Goal: Transaction & Acquisition: Purchase product/service

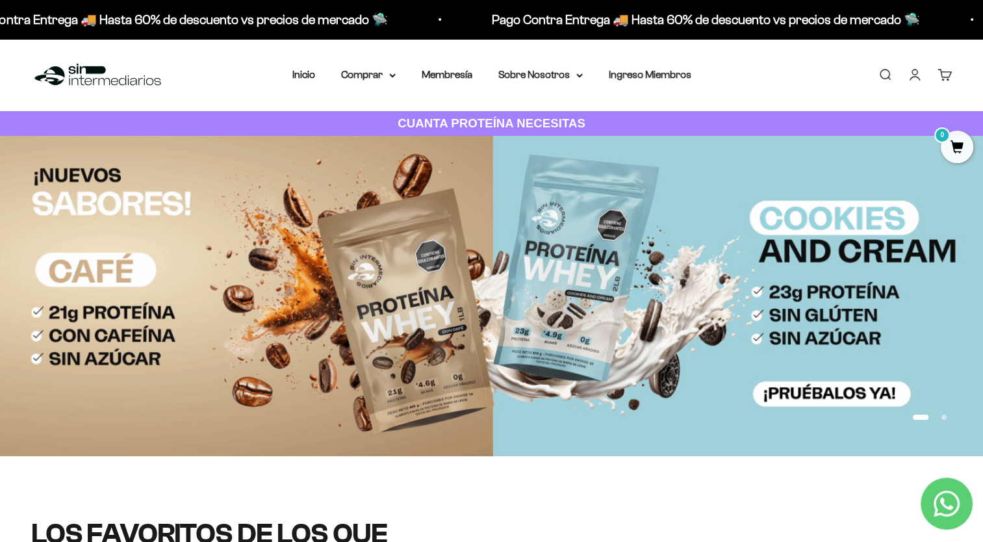
click at [527, 397] on img at bounding box center [491, 296] width 983 height 320
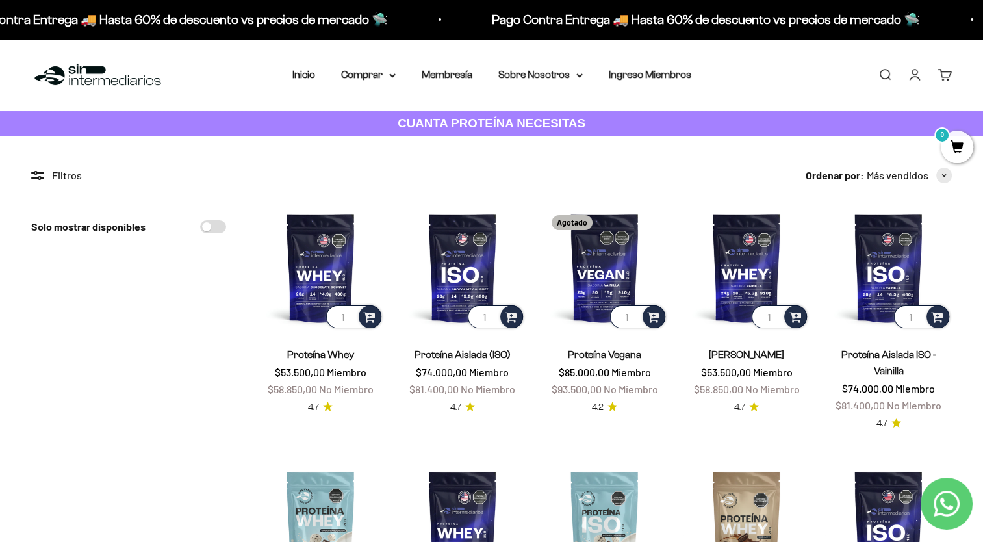
click at [96, 71] on img at bounding box center [97, 75] width 133 height 28
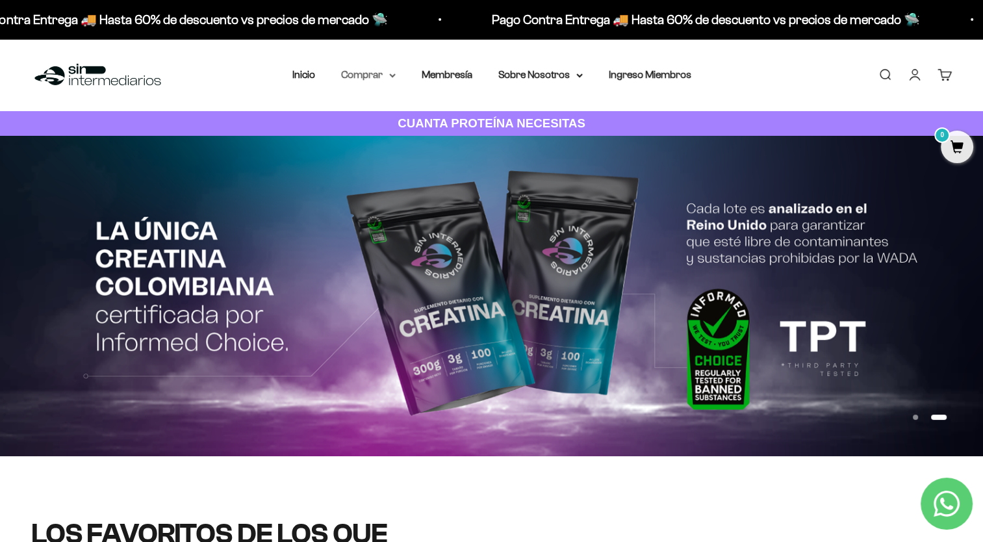
click at [372, 75] on summary "Comprar" at bounding box center [368, 74] width 55 height 17
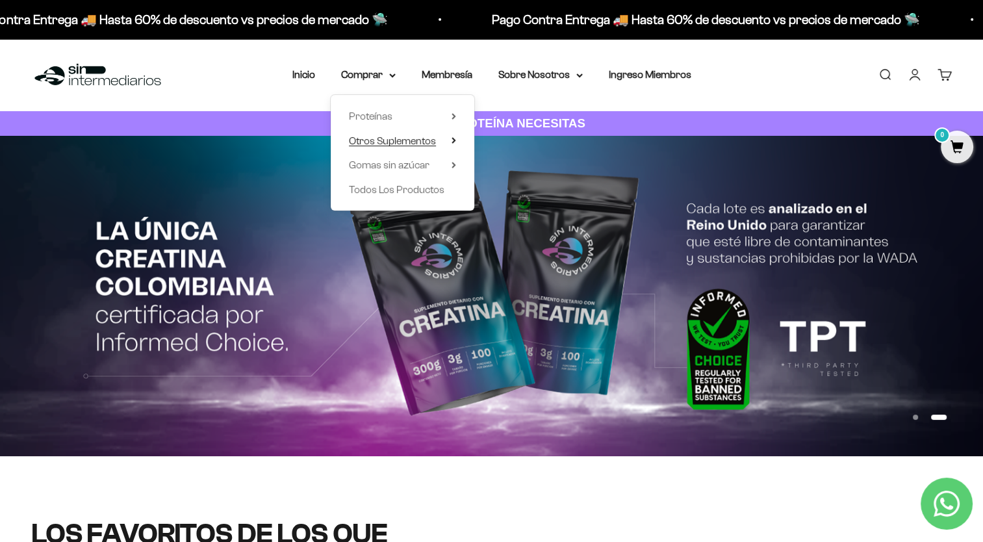
click at [414, 139] on span "Otros Suplementos" at bounding box center [392, 140] width 87 height 11
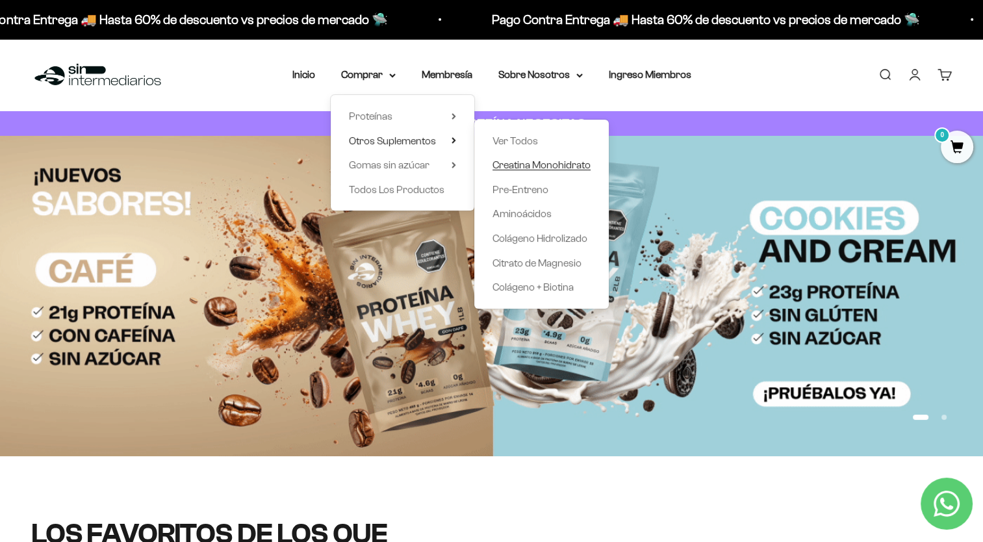
click at [534, 171] on span "Creatina Monohidrato" at bounding box center [541, 165] width 98 height 17
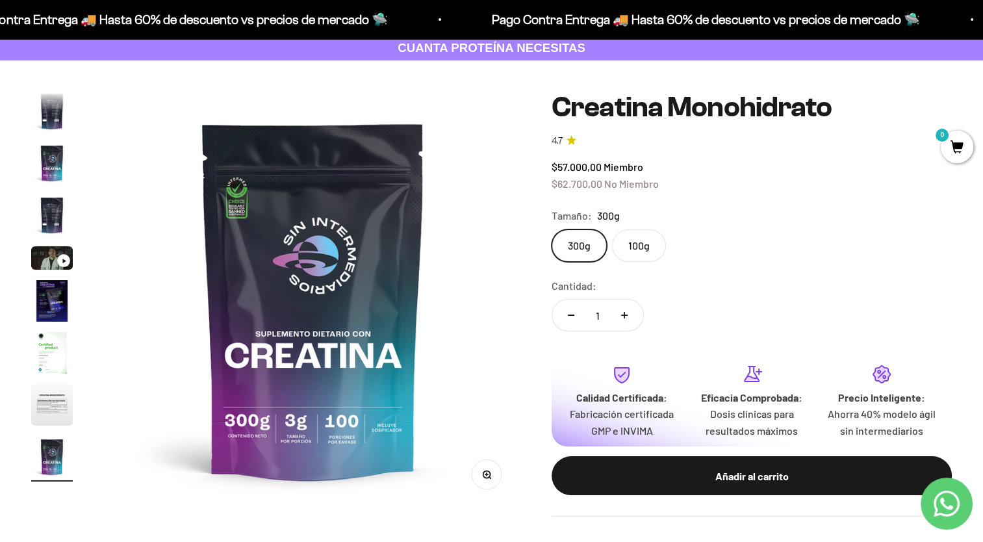
click at [625, 312] on icon "Aumentar cantidad" at bounding box center [624, 315] width 6 height 6
type input "2"
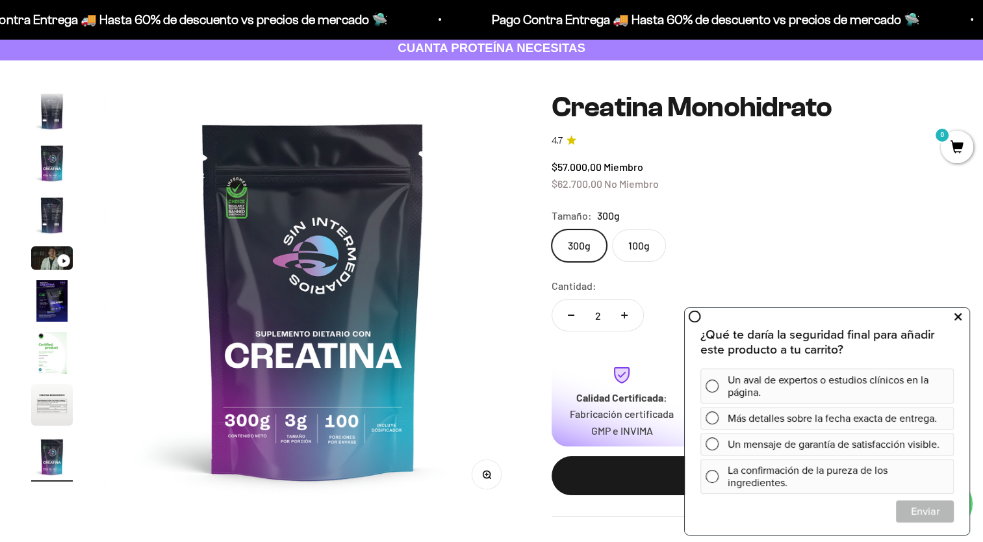
click at [962, 321] on button at bounding box center [957, 317] width 23 height 21
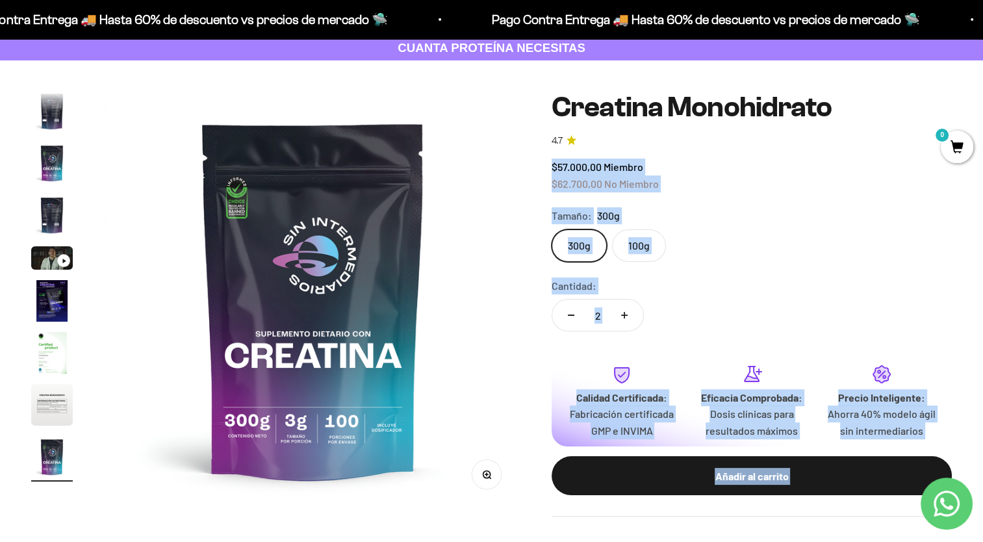
drag, startPoint x: 964, startPoint y: 127, endPoint x: 968, endPoint y: 135, distance: 9.3
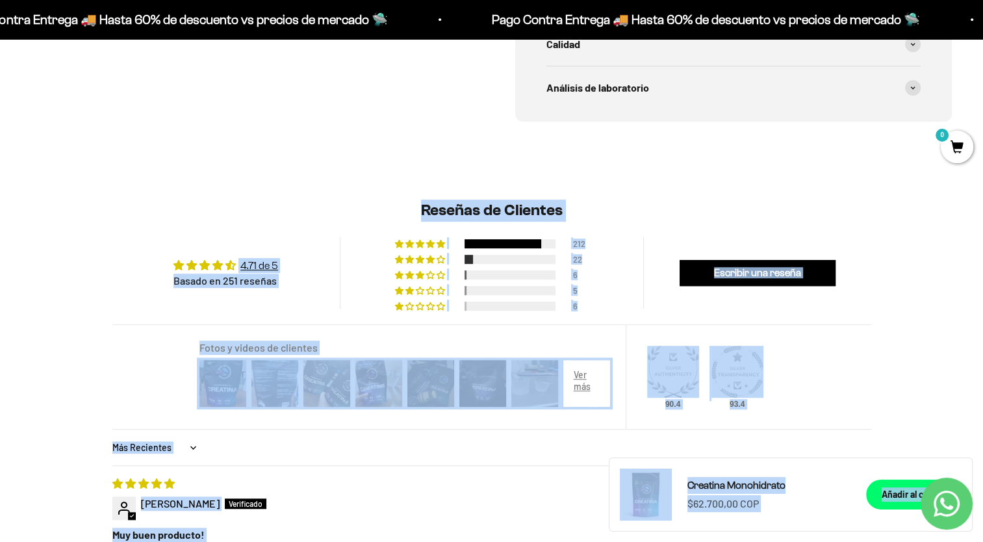
scroll to position [905, 0]
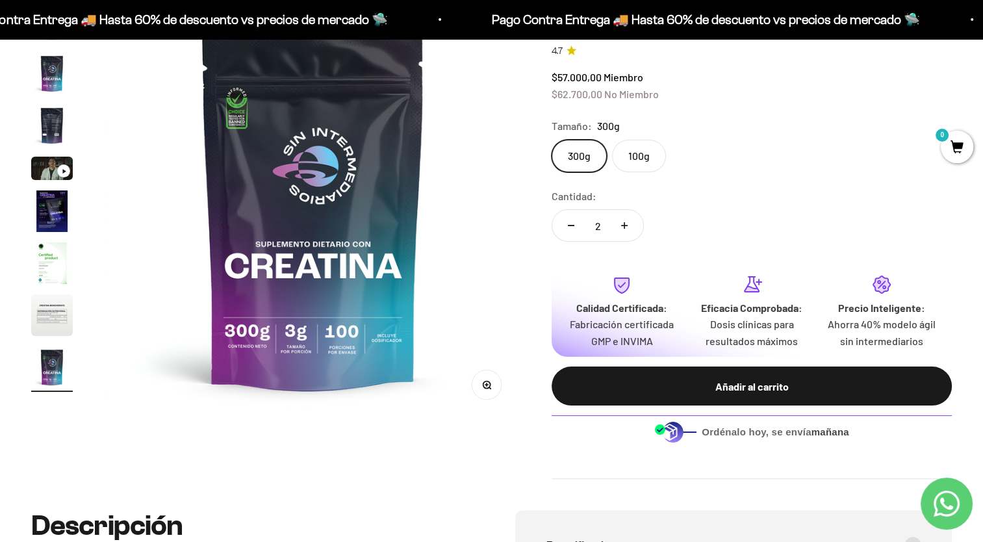
scroll to position [131, 0]
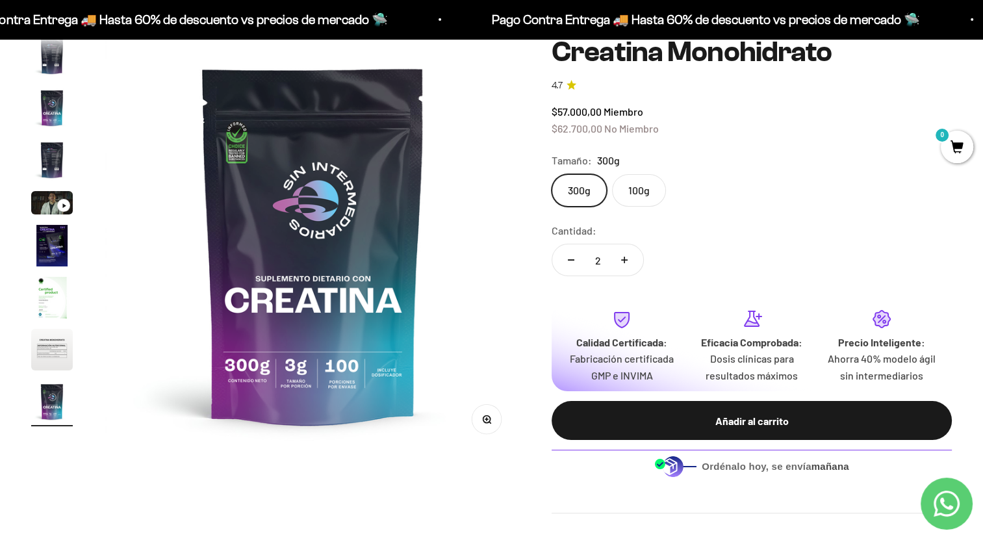
click at [935, 238] on div "Cantidad: 2" at bounding box center [751, 251] width 400 height 58
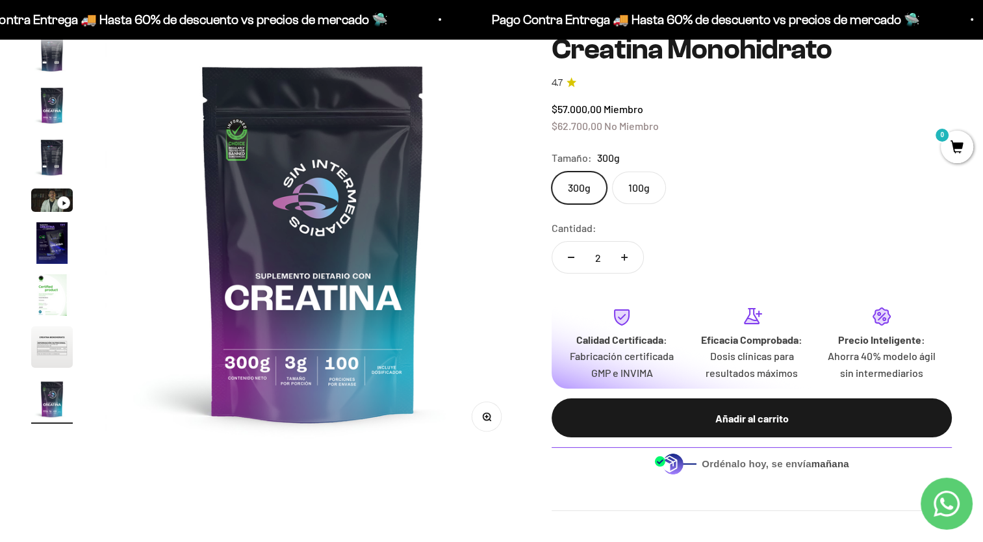
scroll to position [0, 0]
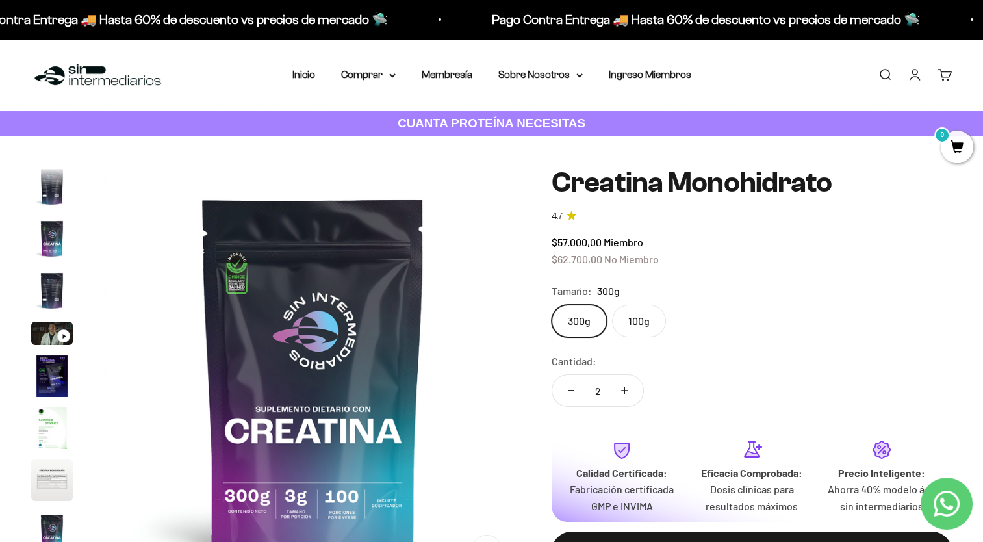
click at [57, 432] on img "Ir al artículo 7" at bounding box center [52, 428] width 42 height 42
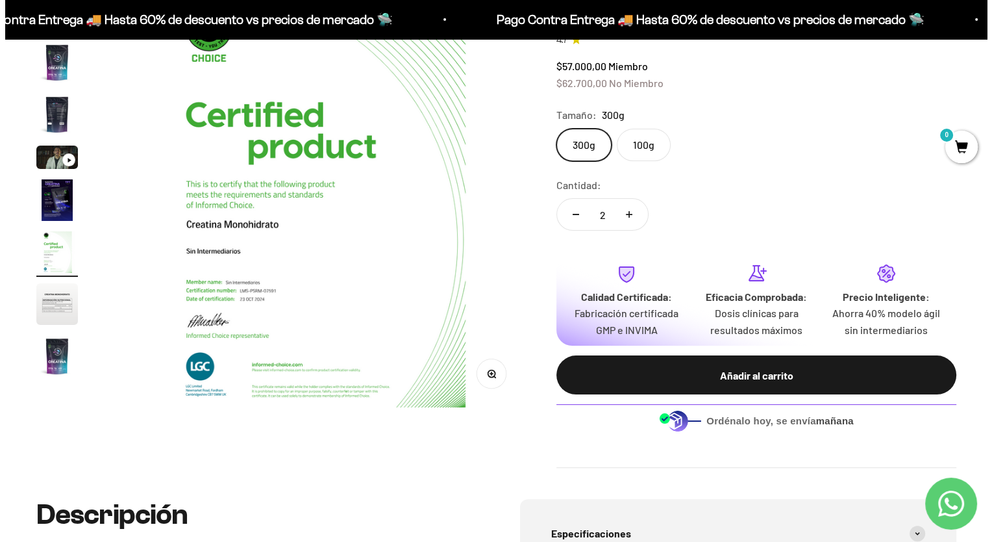
scroll to position [208, 0]
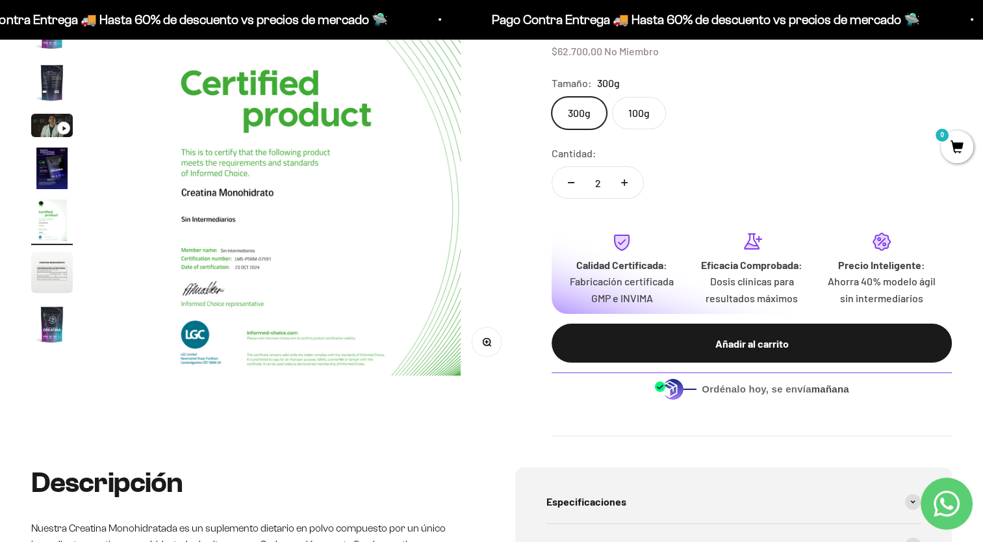
drag, startPoint x: 57, startPoint y: 432, endPoint x: 629, endPoint y: 344, distance: 578.2
click at [629, 344] on div "Añadir al carrito" at bounding box center [751, 343] width 348 height 17
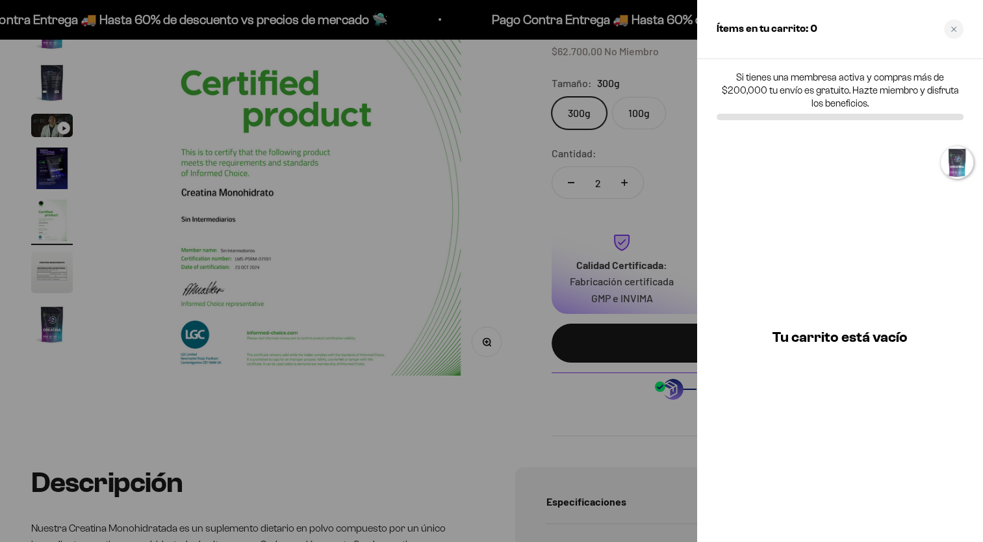
scroll to position [0, 2623]
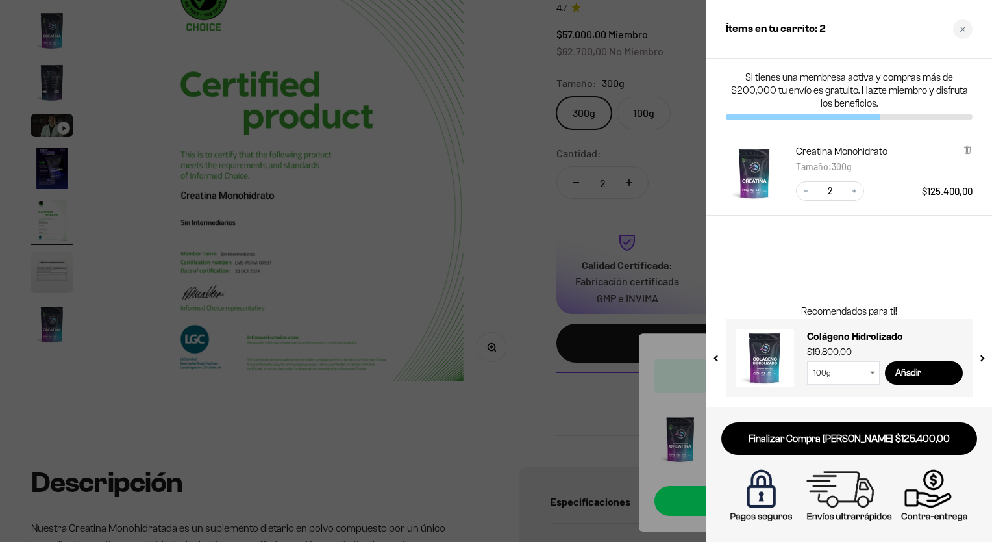
click at [512, 378] on div at bounding box center [496, 271] width 992 height 542
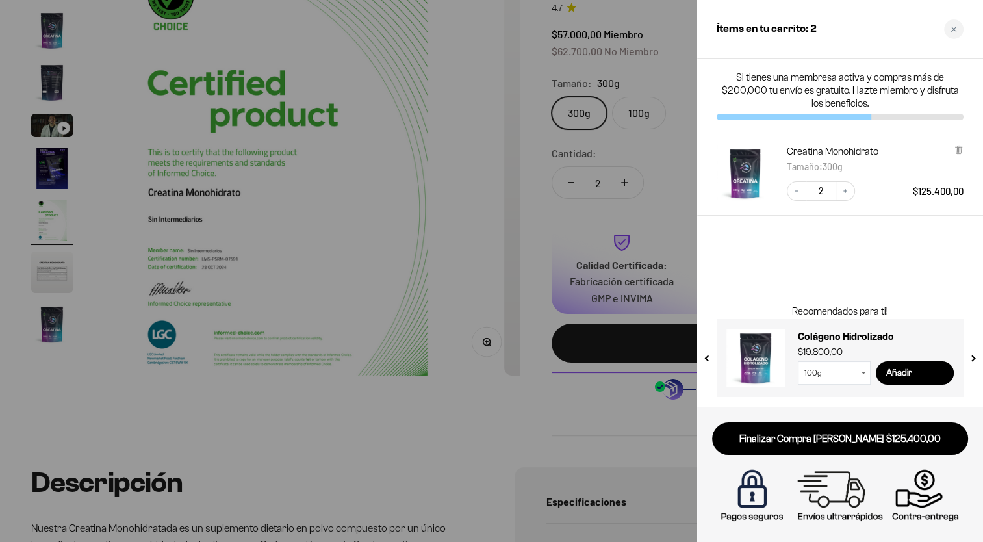
scroll to position [0, 2590]
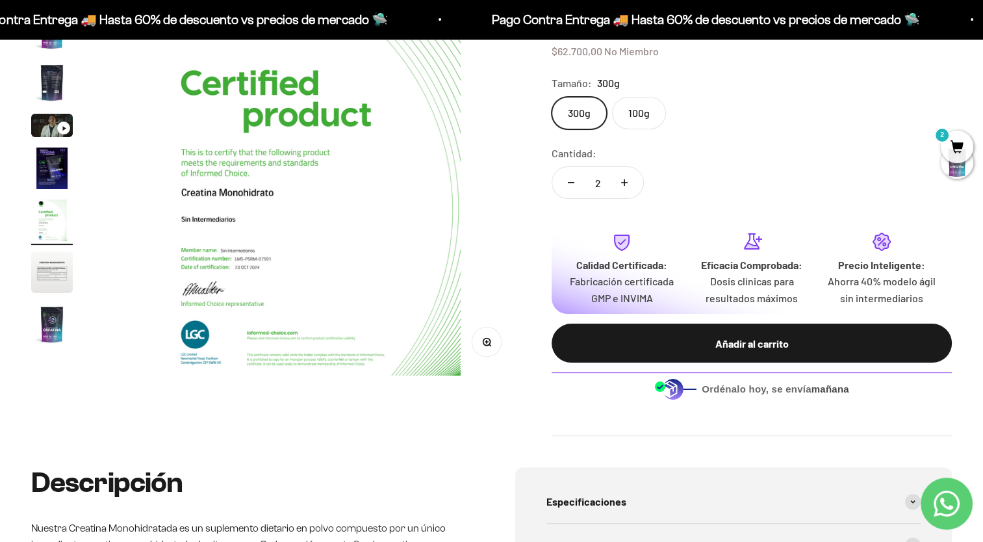
click at [642, 119] on label "100g" at bounding box center [639, 113] width 54 height 32
click at [551, 97] on input "100g" at bounding box center [551, 96] width 1 height 1
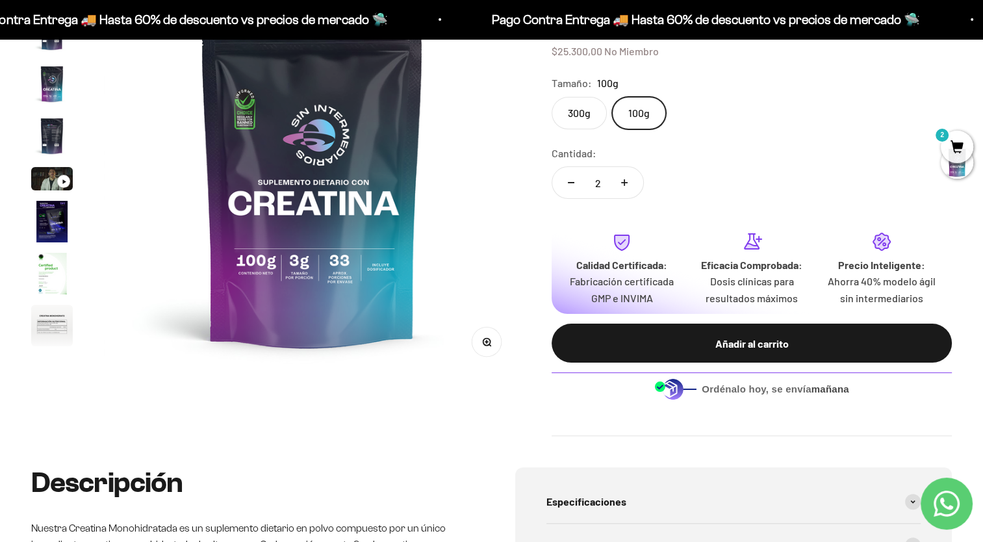
click at [566, 182] on button "Reducir cantidad" at bounding box center [571, 182] width 38 height 31
type input "1"
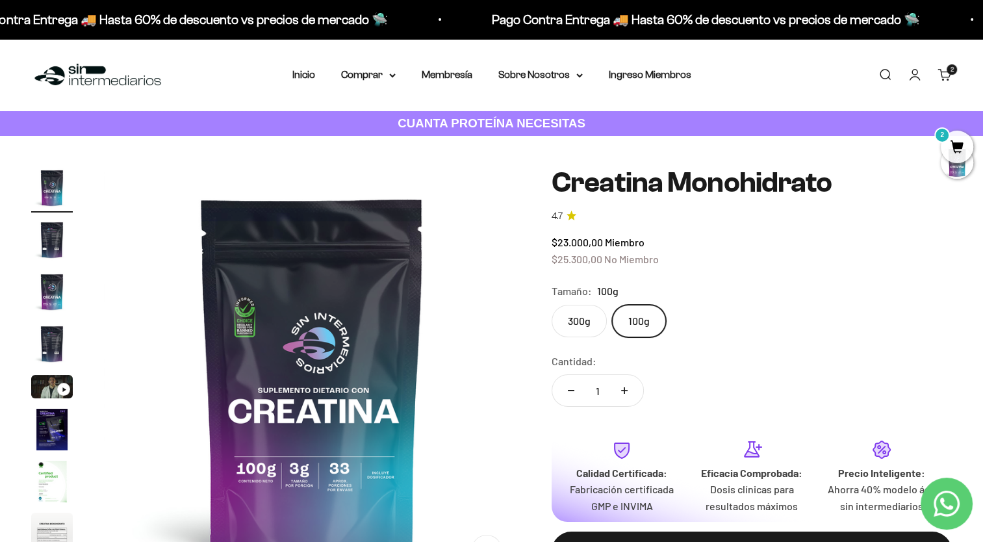
click at [960, 263] on div "Zoom Ir al artículo 1 Ir al artículo 2 Ir al artículo 3 Ir al artículo 4 Ir al …" at bounding box center [491, 405] width 983 height 539
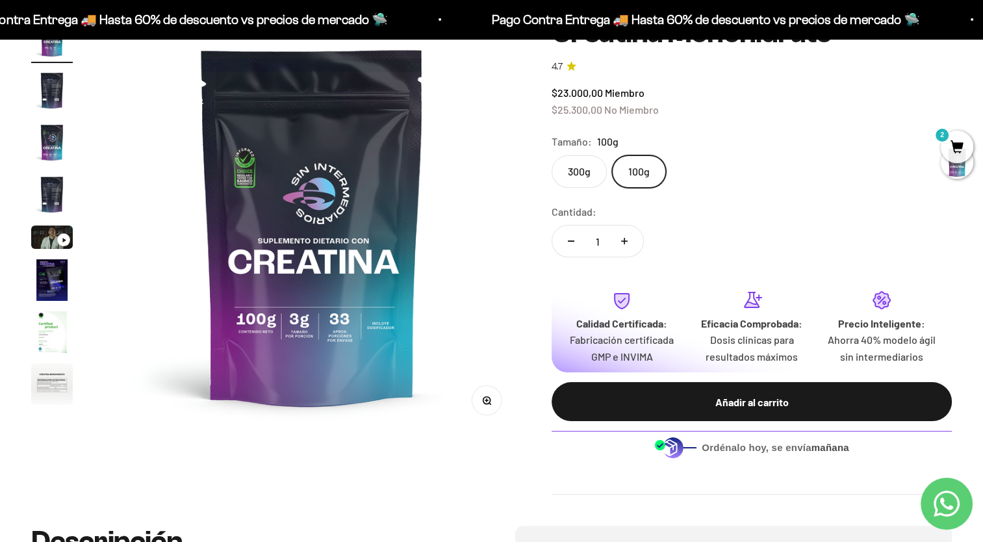
scroll to position [153, 0]
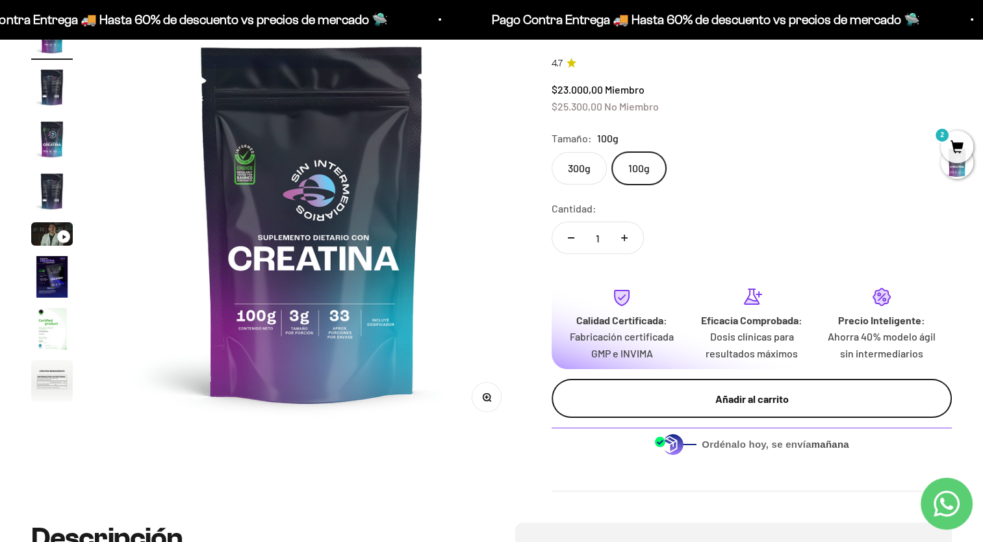
click at [686, 399] on div "Añadir al carrito" at bounding box center [751, 398] width 348 height 17
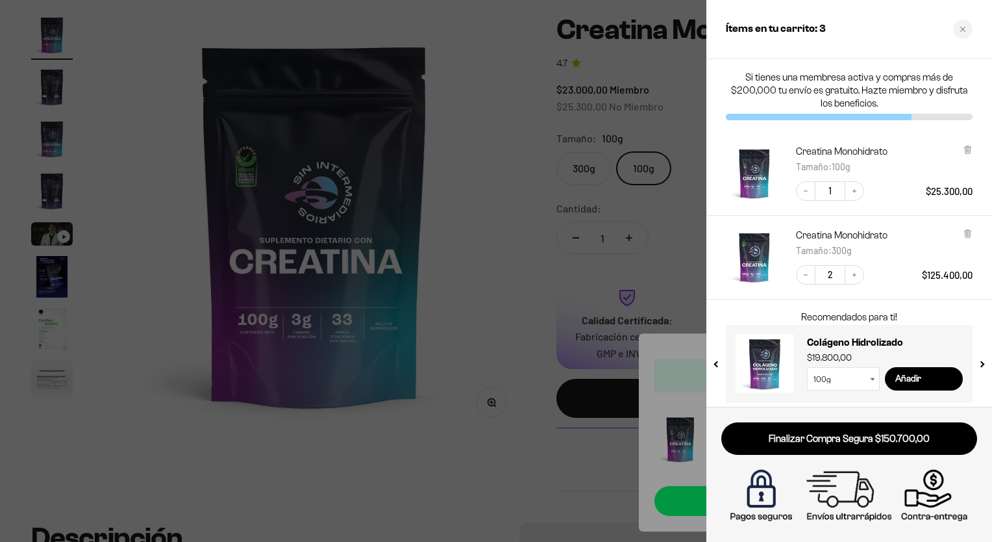
click at [670, 281] on div at bounding box center [496, 271] width 992 height 542
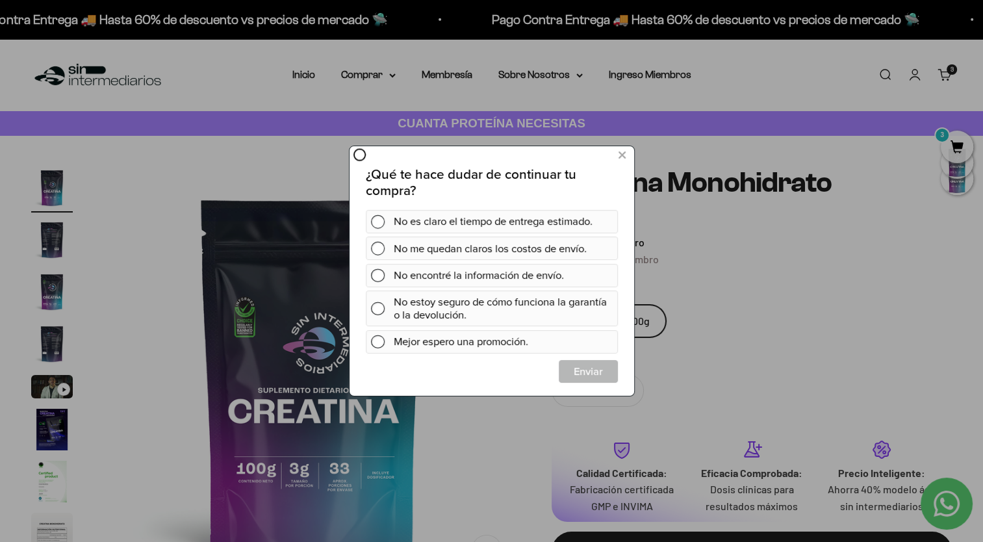
scroll to position [0, 0]
click at [620, 153] on icon at bounding box center [621, 156] width 7 height 18
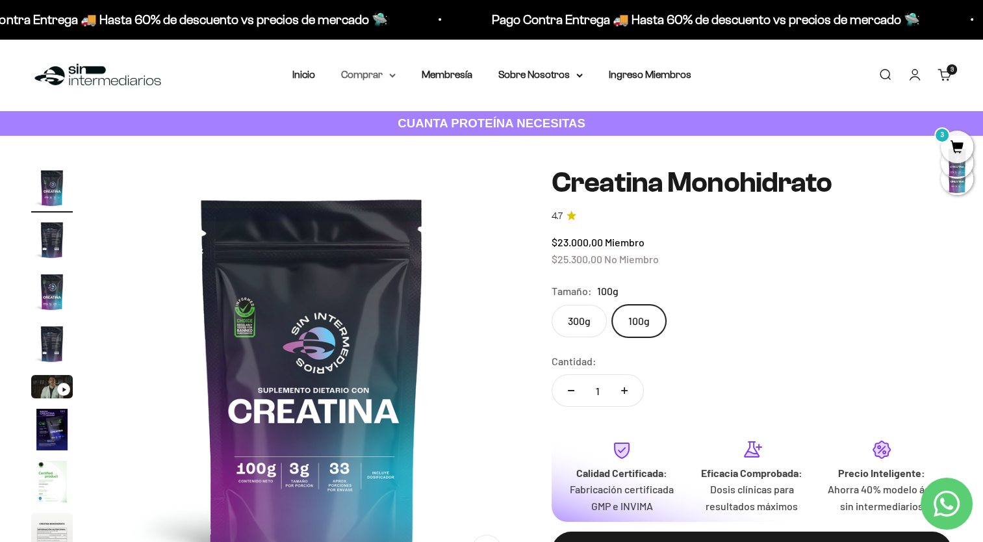
click at [381, 76] on summary "Comprar" at bounding box center [368, 74] width 55 height 17
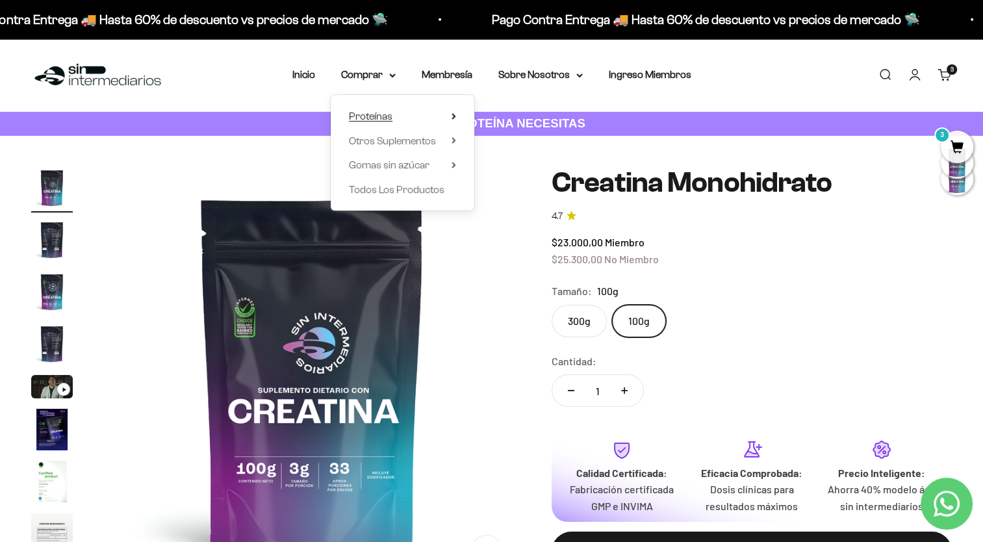
click at [390, 111] on span "Proteínas" at bounding box center [371, 115] width 44 height 11
click at [507, 169] on link "Iso" at bounding box center [520, 165] width 56 height 17
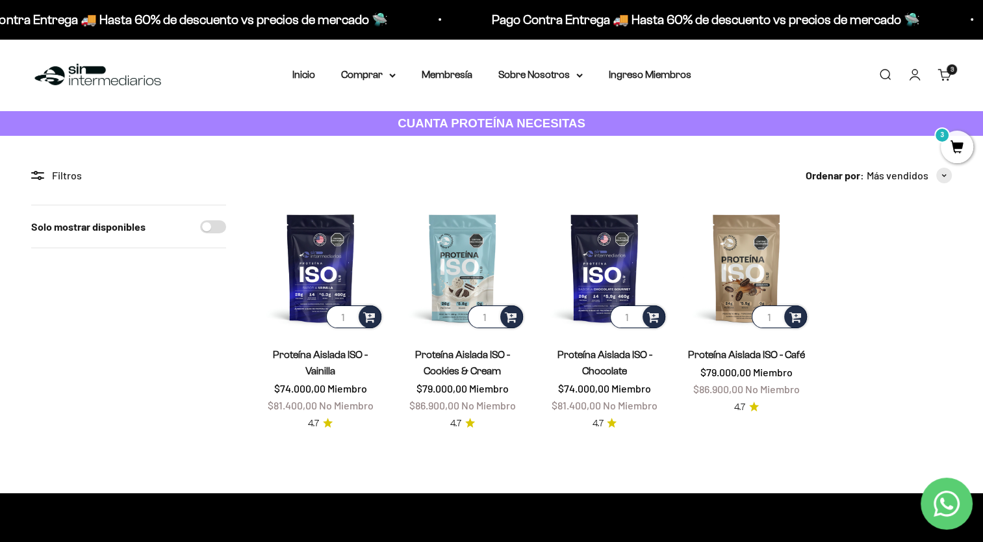
drag, startPoint x: 756, startPoint y: 355, endPoint x: 760, endPoint y: 373, distance: 18.6
click at [760, 373] on span "Miembro" at bounding box center [773, 372] width 40 height 12
click at [755, 349] on link "Proteína Aislada ISO - Café" at bounding box center [746, 354] width 117 height 11
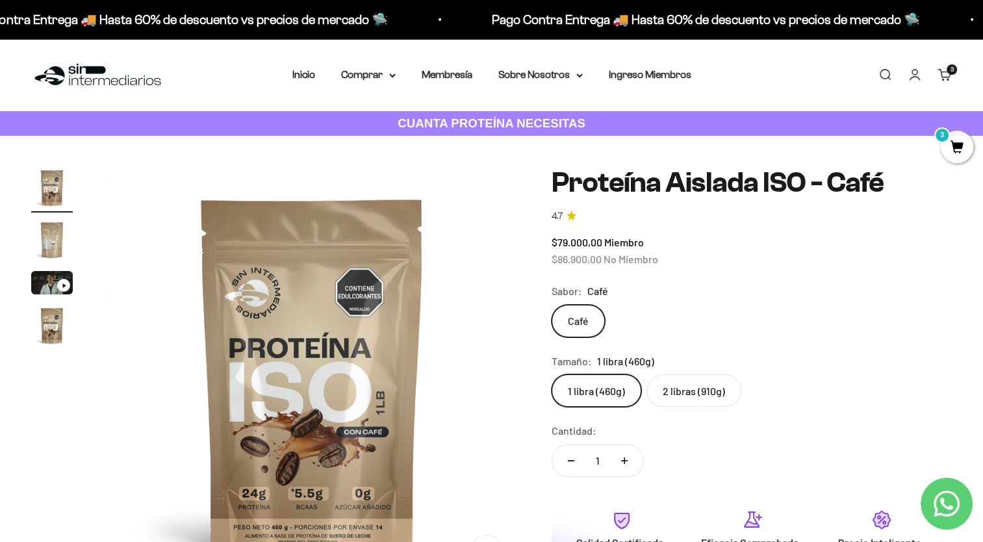
click at [686, 386] on label "2 libras (910g)" at bounding box center [693, 390] width 95 height 32
click at [551, 374] on input "2 libras (910g)" at bounding box center [551, 373] width 1 height 1
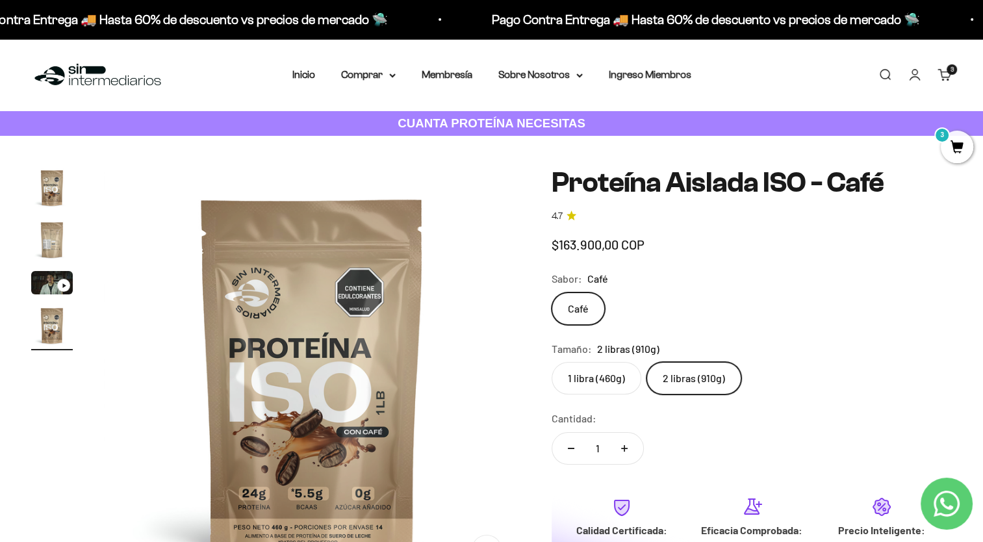
scroll to position [0, 1295]
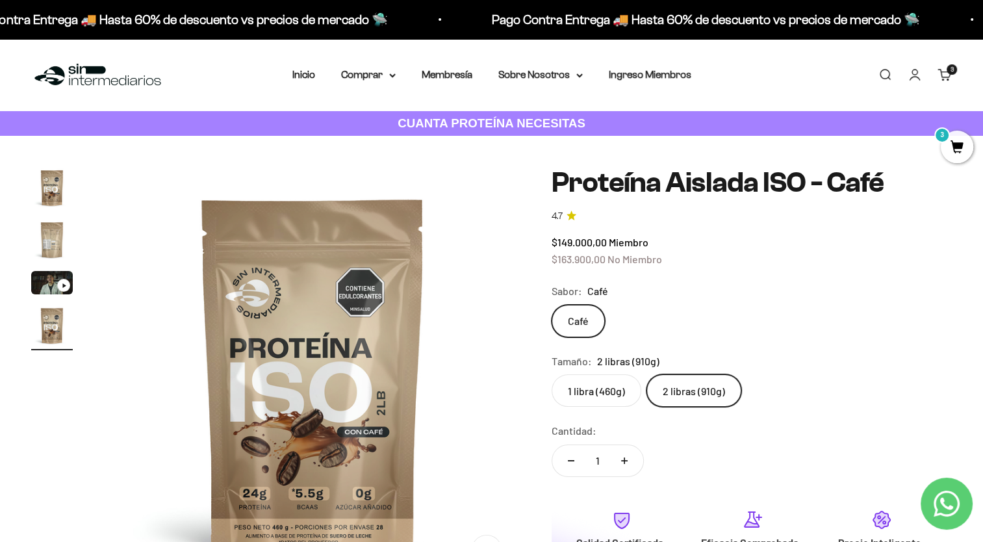
click at [605, 394] on label "1 libra (460g)" at bounding box center [596, 390] width 90 height 32
click at [551, 374] on input "1 libra (460g)" at bounding box center [551, 373] width 1 height 1
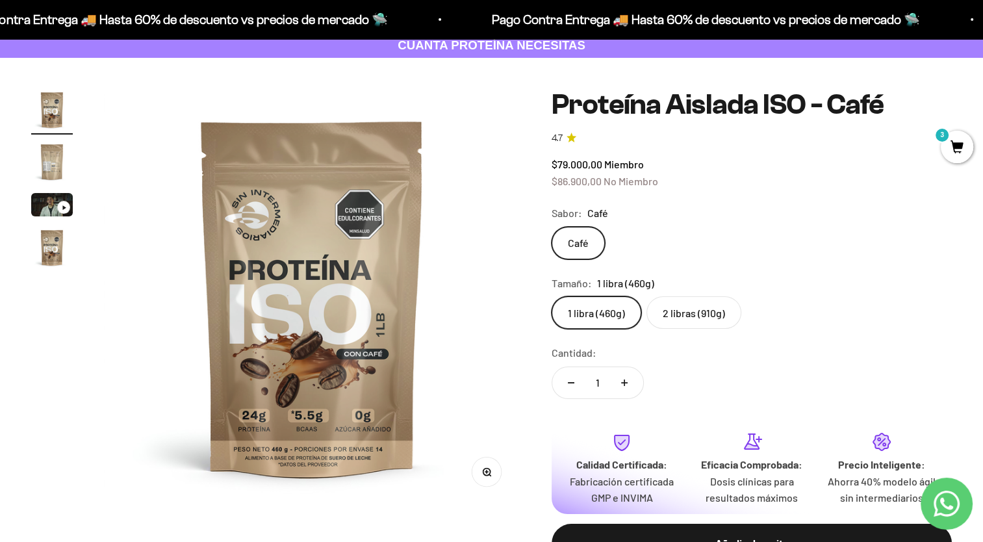
scroll to position [82, 0]
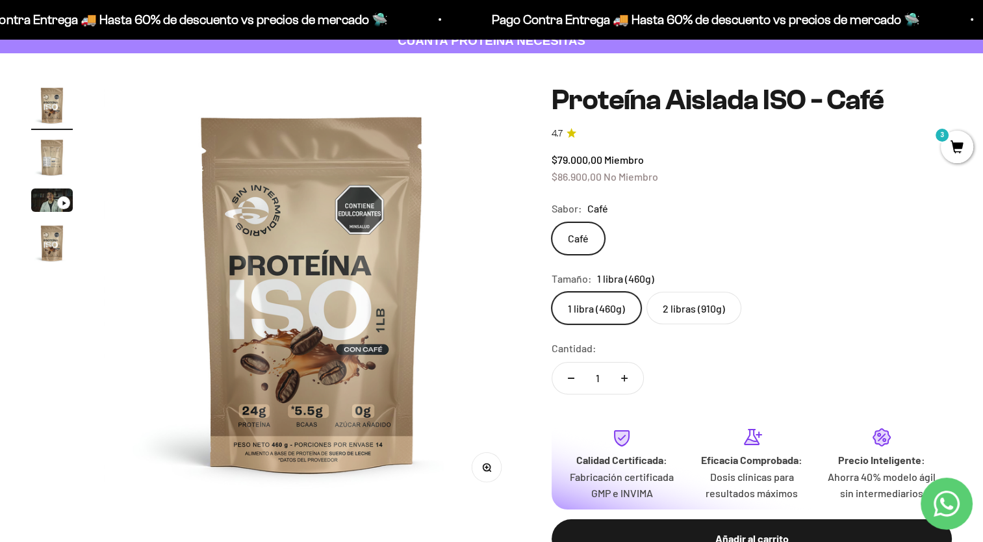
click at [27, 178] on div "Zoom Ir al artículo 1 Ir al artículo 2 Ir al artículo 3 Ir al artículo 4 Proteí…" at bounding box center [491, 331] width 983 height 557
click at [29, 176] on div "Zoom Ir al artículo 1 Ir al artículo 2 Ir al artículo 3 Ir al artículo 4 Proteí…" at bounding box center [491, 331] width 983 height 557
click at [44, 158] on img "Ir al artículo 2" at bounding box center [52, 157] width 42 height 42
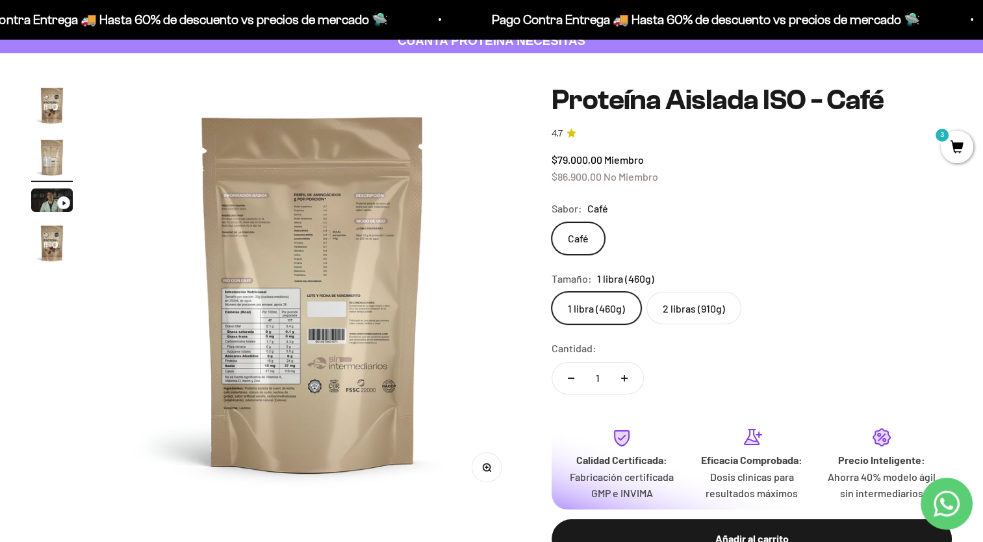
scroll to position [0, 431]
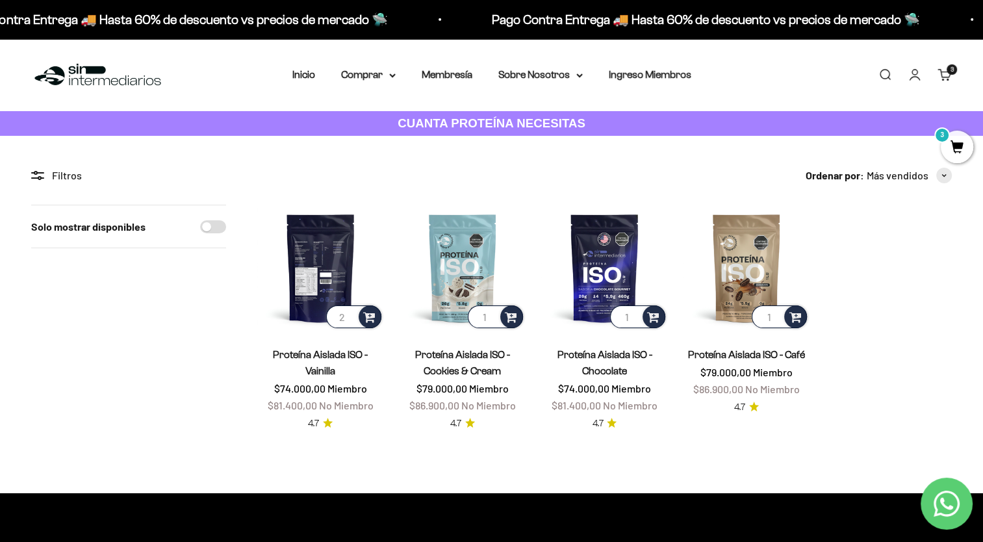
click at [351, 314] on input "2" at bounding box center [353, 316] width 55 height 23
type input "1"
click at [349, 320] on input "1" at bounding box center [353, 316] width 55 height 23
click at [367, 316] on span at bounding box center [369, 315] width 12 height 15
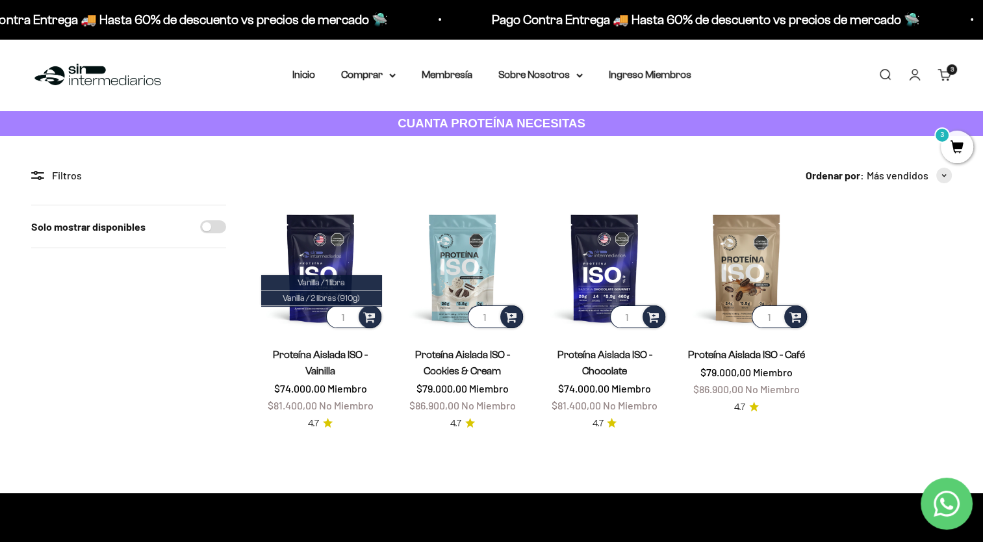
click at [314, 353] on link "Proteína Aislada ISO - Vainilla" at bounding box center [320, 362] width 95 height 27
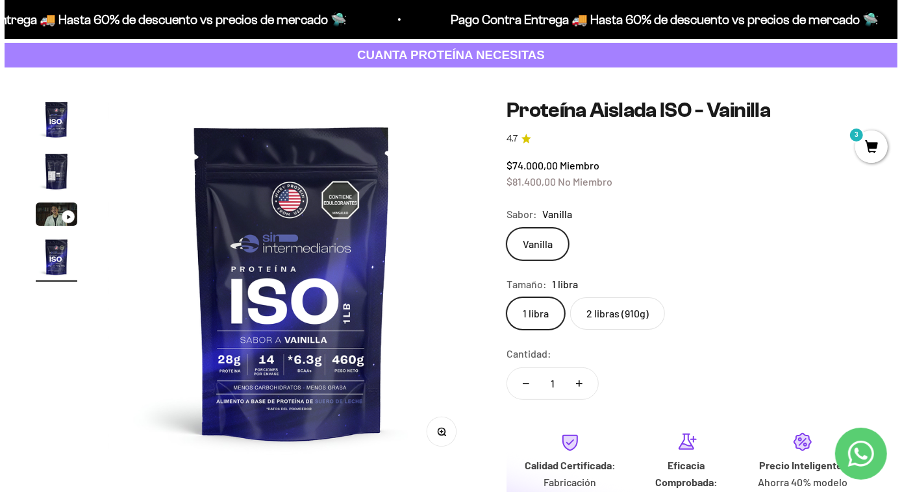
scroll to position [169, 0]
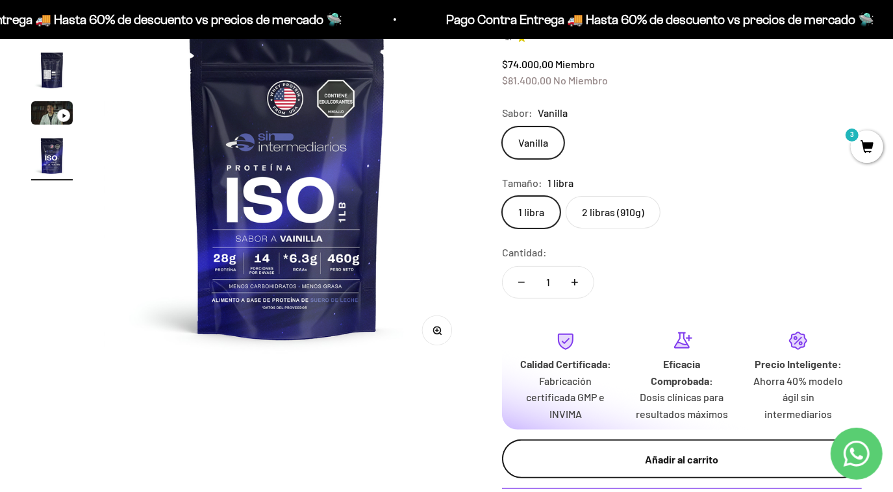
click at [653, 460] on div "Añadir al carrito" at bounding box center [682, 459] width 308 height 17
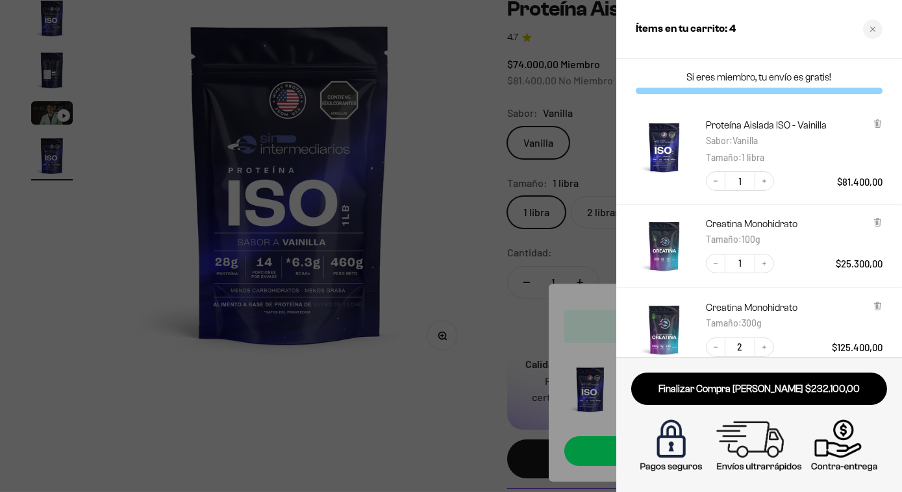
click at [471, 208] on div at bounding box center [451, 246] width 902 height 492
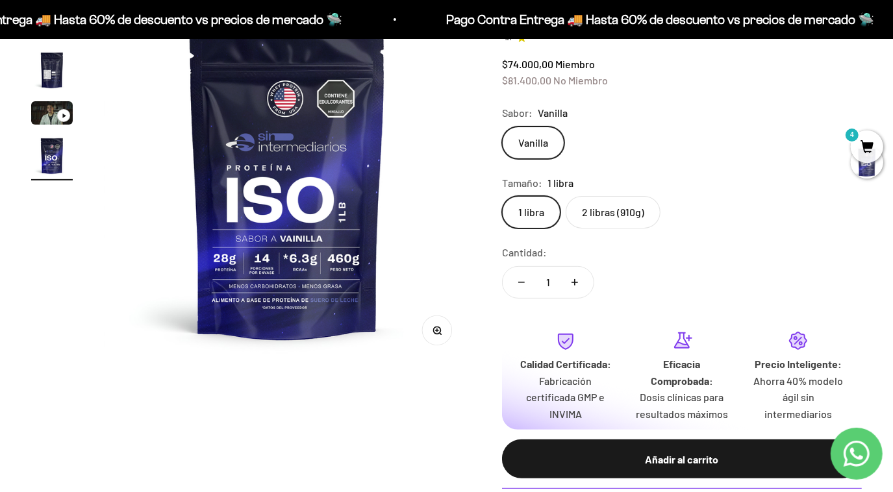
scroll to position [0, 0]
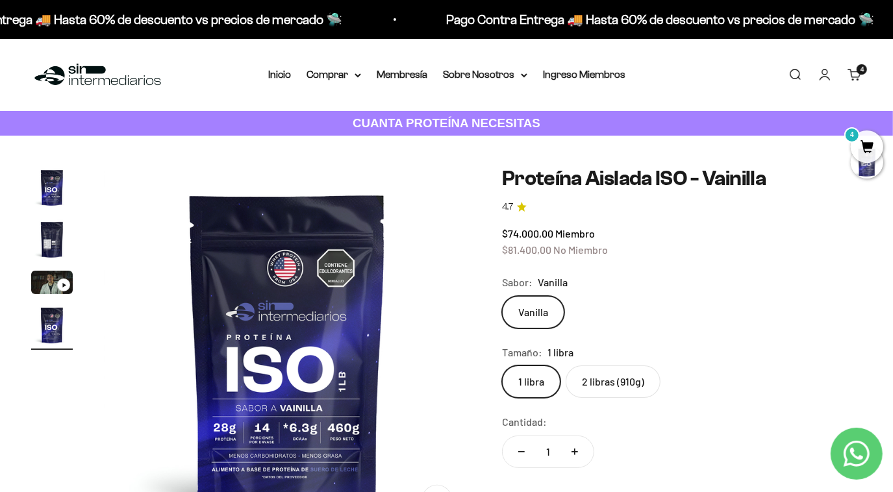
click at [345, 85] on div "Menú Buscar Inicio Comprar Proteínas Ver Todos Whey Iso Vegan Pancakes Pre-Entr…" at bounding box center [446, 75] width 893 height 72
click at [357, 73] on icon at bounding box center [358, 75] width 6 height 5
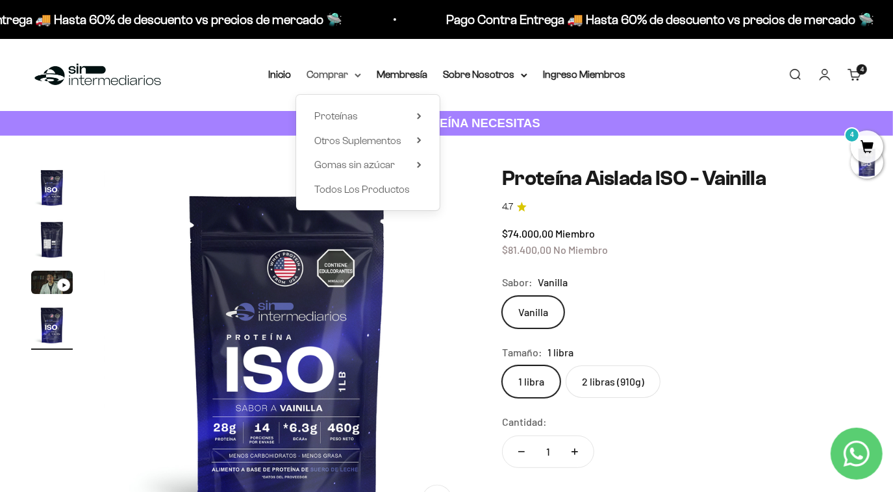
click at [357, 73] on icon at bounding box center [358, 75] width 6 height 5
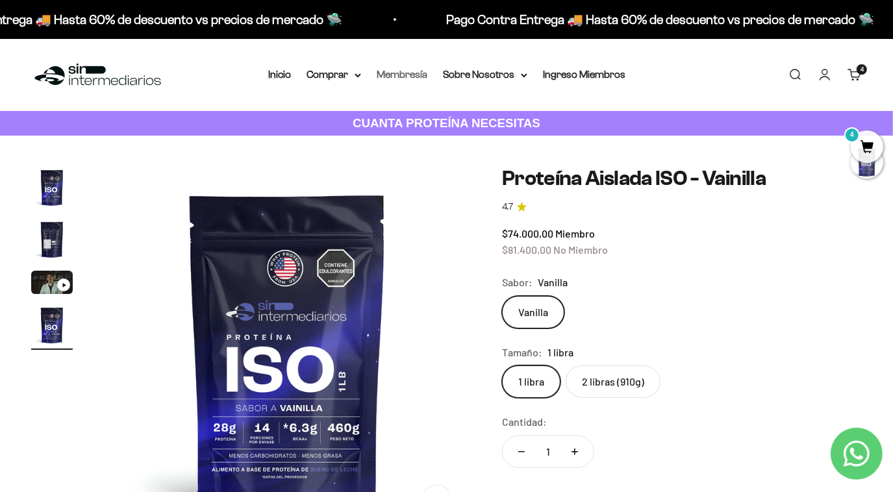
click at [394, 75] on link "Membresía" at bounding box center [402, 74] width 51 height 11
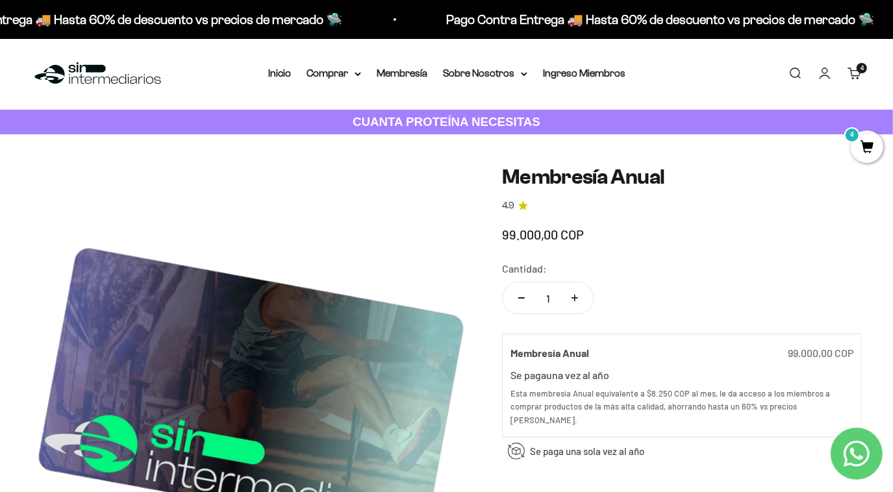
scroll to position [21, 0]
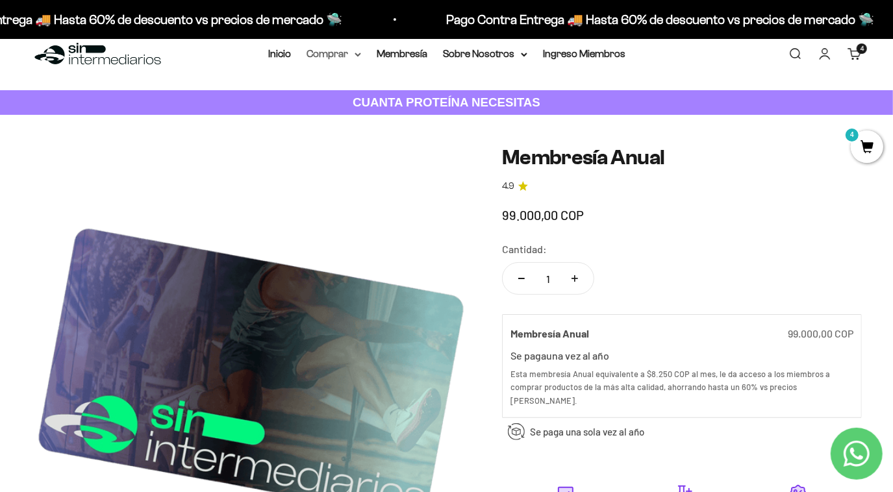
click at [360, 56] on icon at bounding box center [358, 55] width 6 height 5
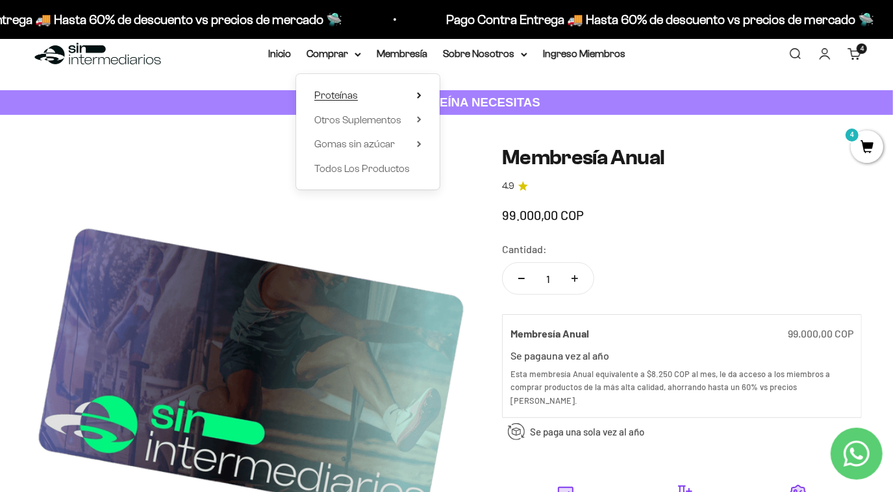
click at [357, 99] on summary "Proteínas" at bounding box center [367, 95] width 107 height 17
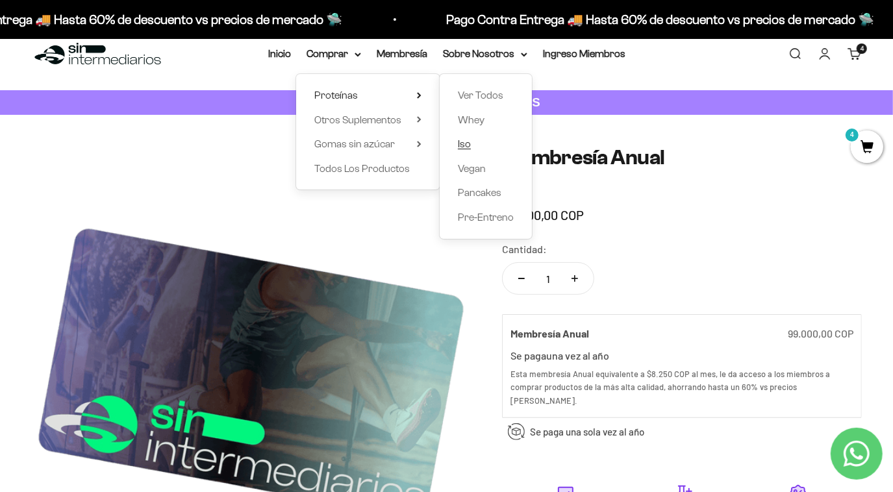
click at [466, 141] on span "Iso" at bounding box center [464, 143] width 13 height 11
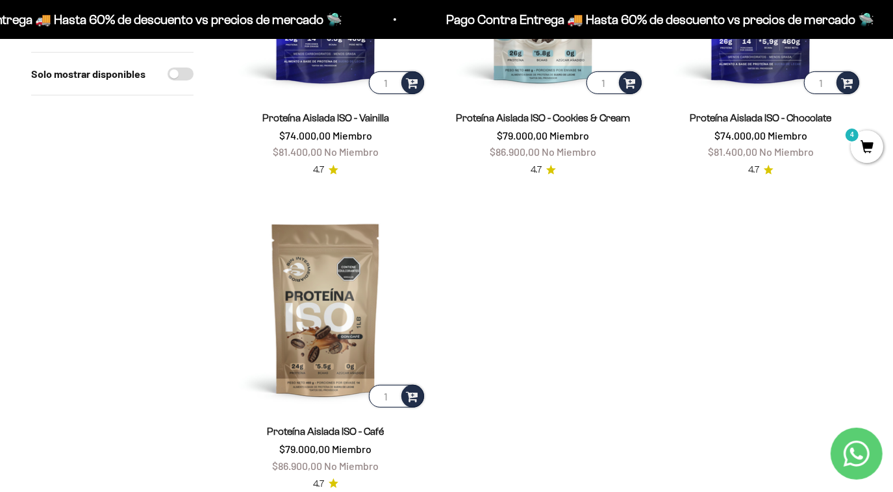
scroll to position [338, 0]
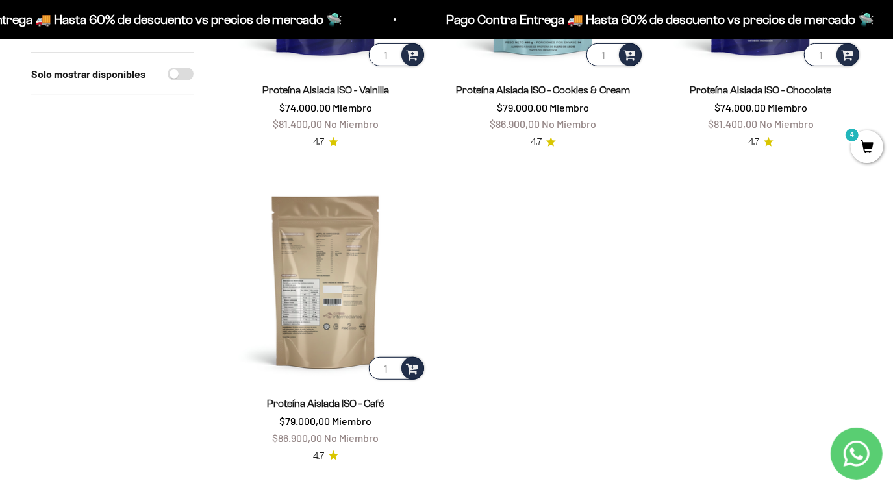
click at [320, 366] on img at bounding box center [326, 282] width 202 height 202
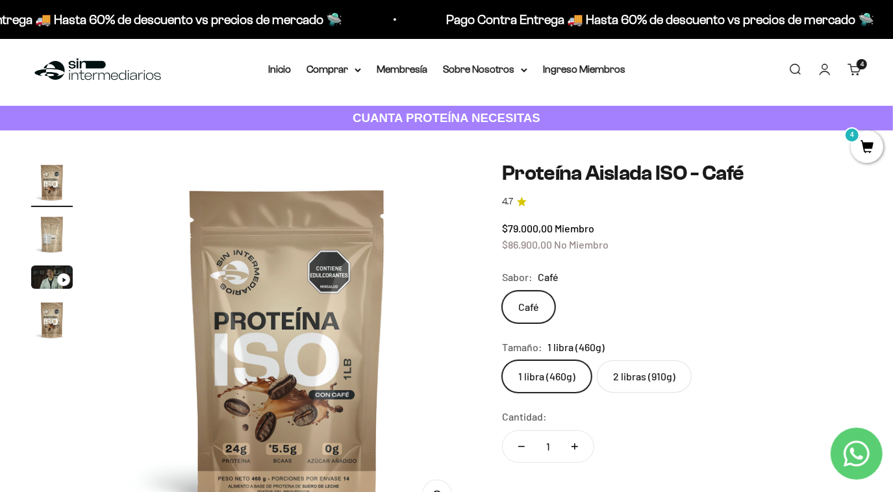
scroll to position [1, 0]
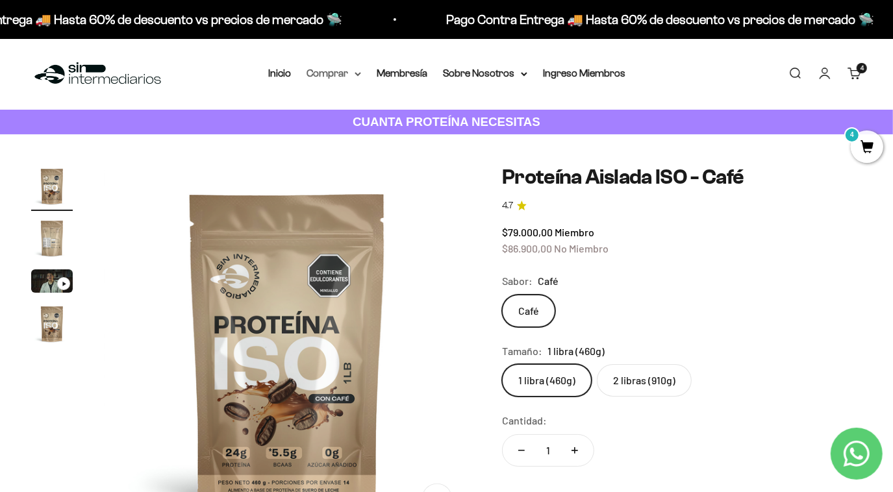
click at [330, 77] on summary "Comprar" at bounding box center [334, 73] width 55 height 17
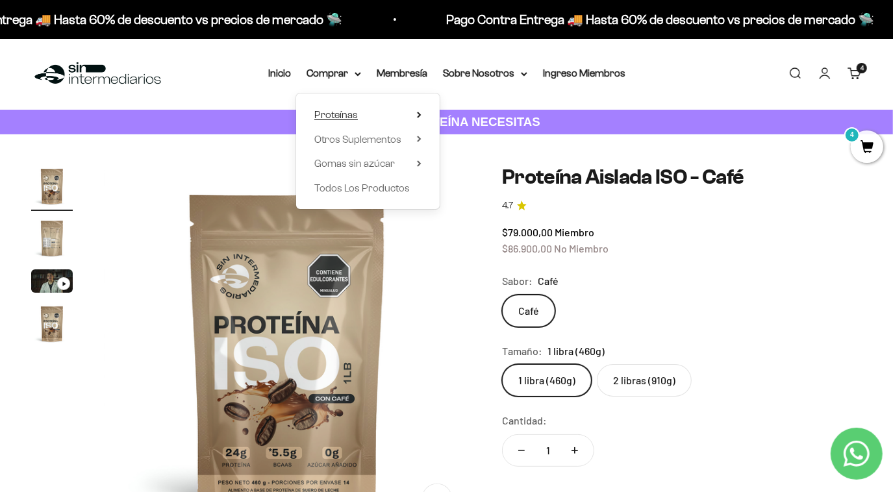
click at [349, 116] on span "Proteínas" at bounding box center [336, 114] width 44 height 11
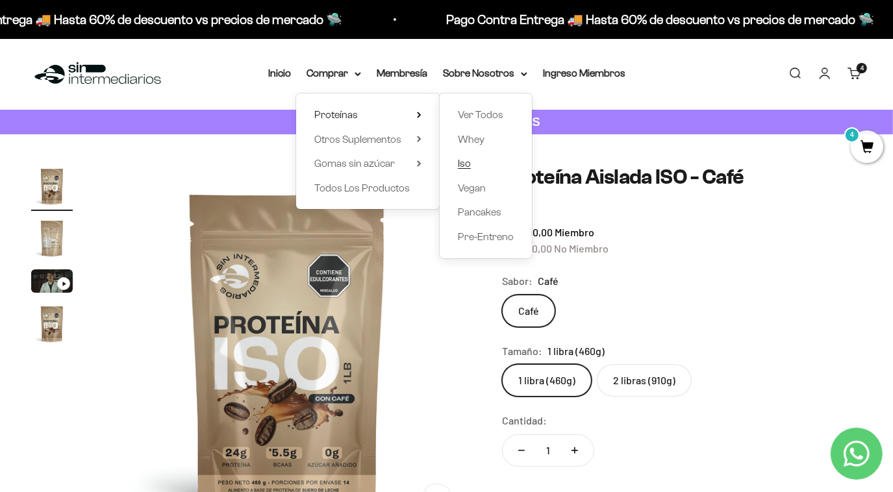
click at [462, 163] on span "Iso" at bounding box center [464, 163] width 13 height 11
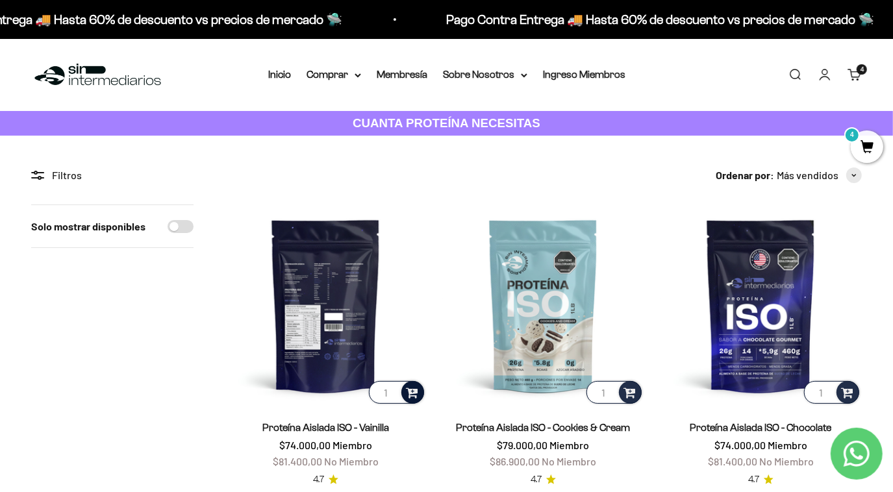
click at [412, 393] on span at bounding box center [412, 391] width 12 height 15
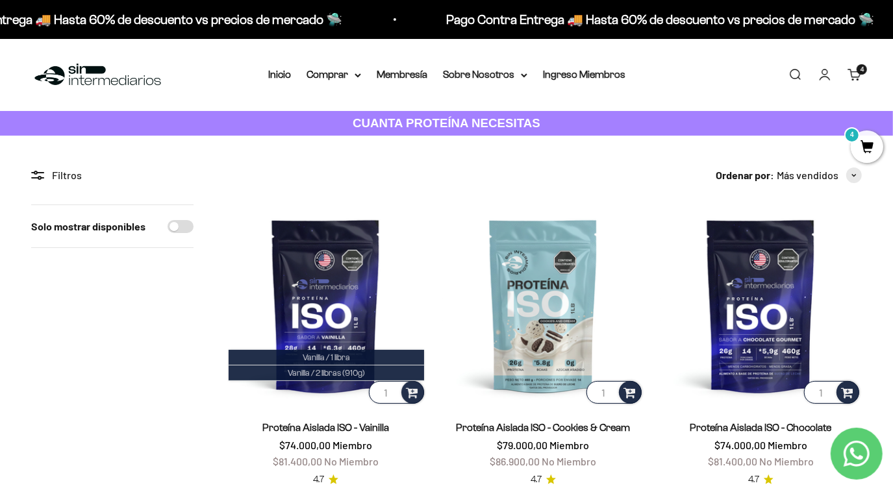
click at [312, 414] on div "Proteína Aislada ISO - Vainilla $74.000,00 Miembro $81.400,00 No Miembro 4.7" at bounding box center [326, 447] width 202 height 81
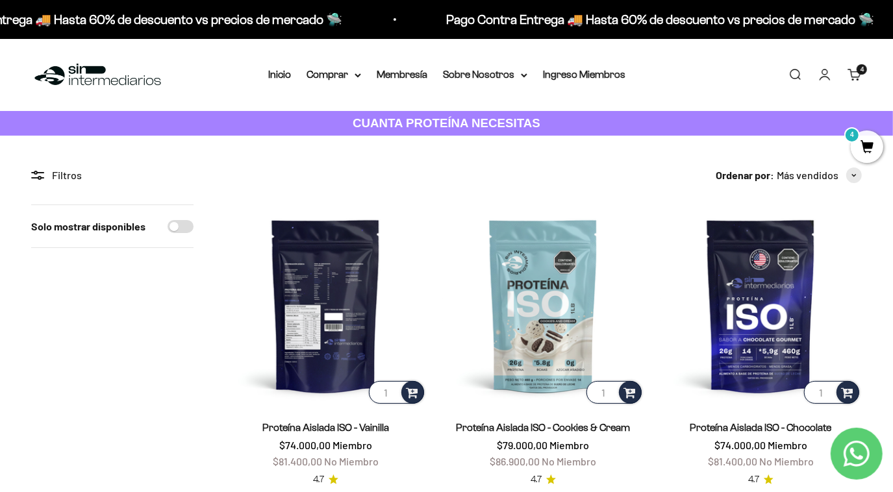
click at [329, 325] on img at bounding box center [326, 306] width 202 height 202
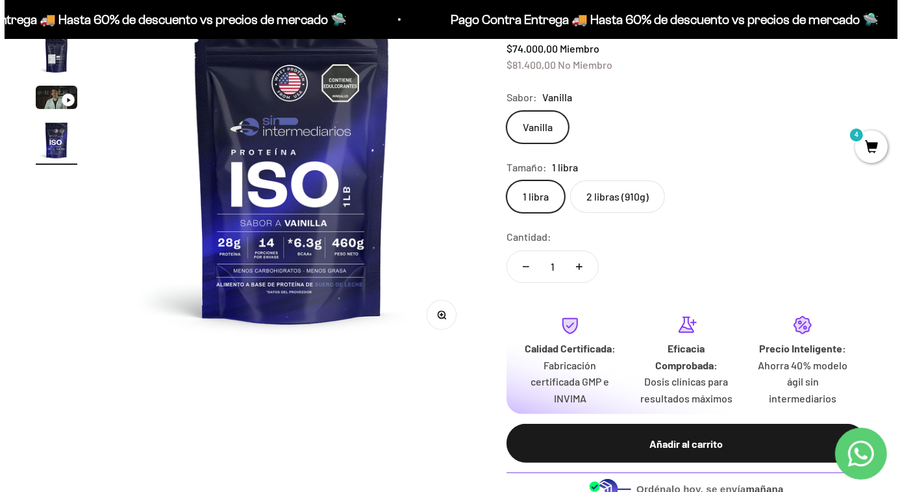
scroll to position [190, 0]
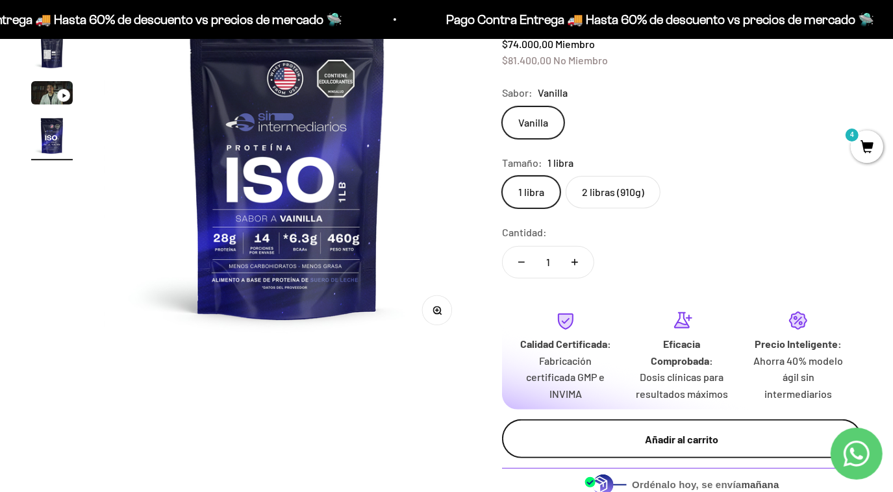
click at [640, 432] on div "Añadir al carrito" at bounding box center [682, 439] width 308 height 17
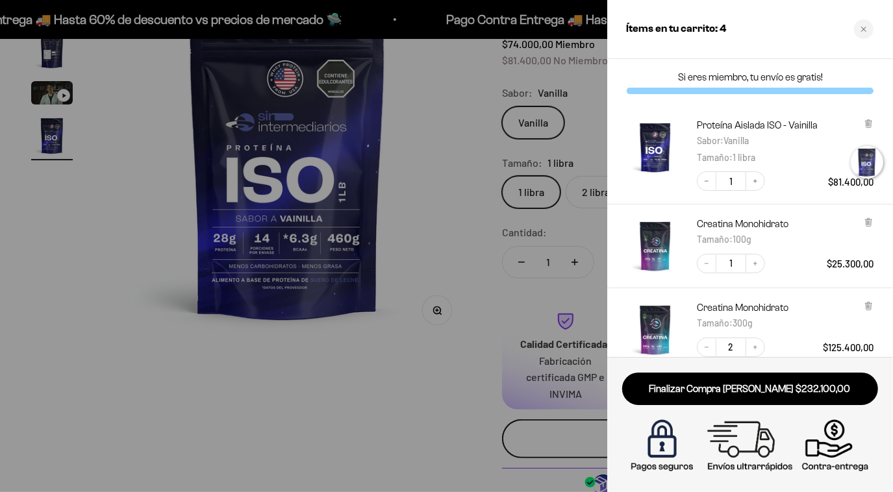
scroll to position [0, 1139]
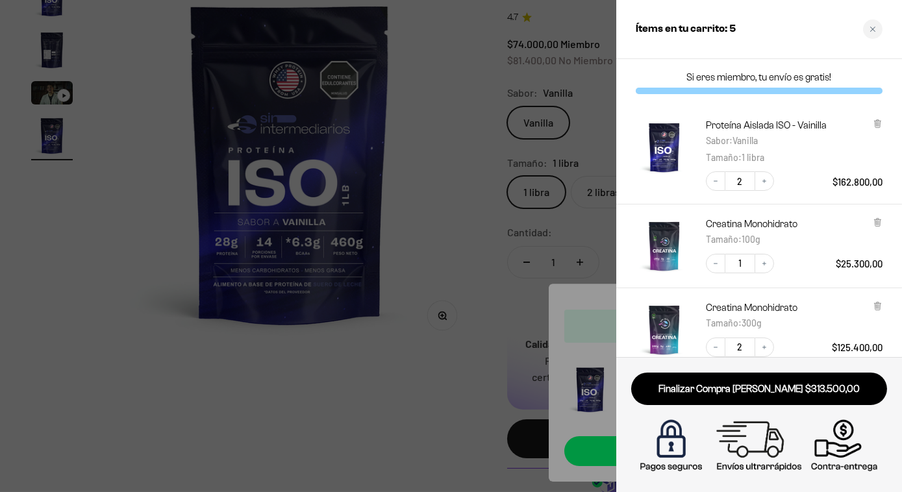
click at [389, 347] on div at bounding box center [451, 246] width 902 height 492
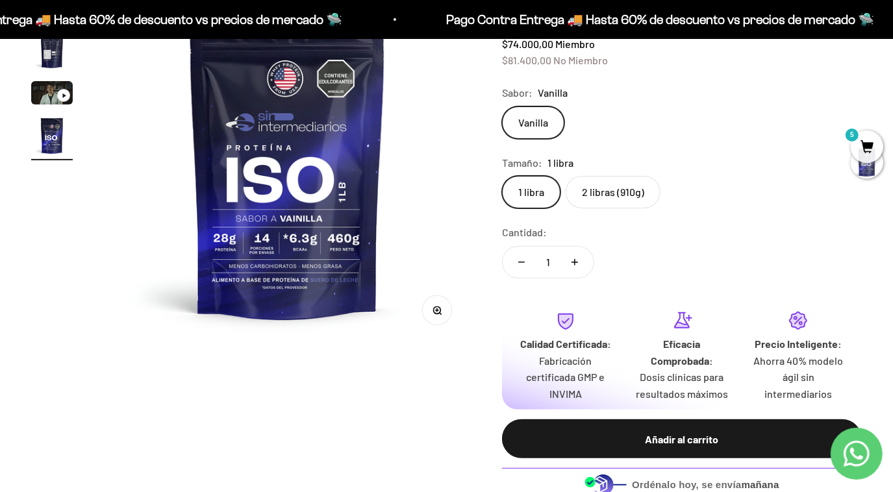
scroll to position [0, 1124]
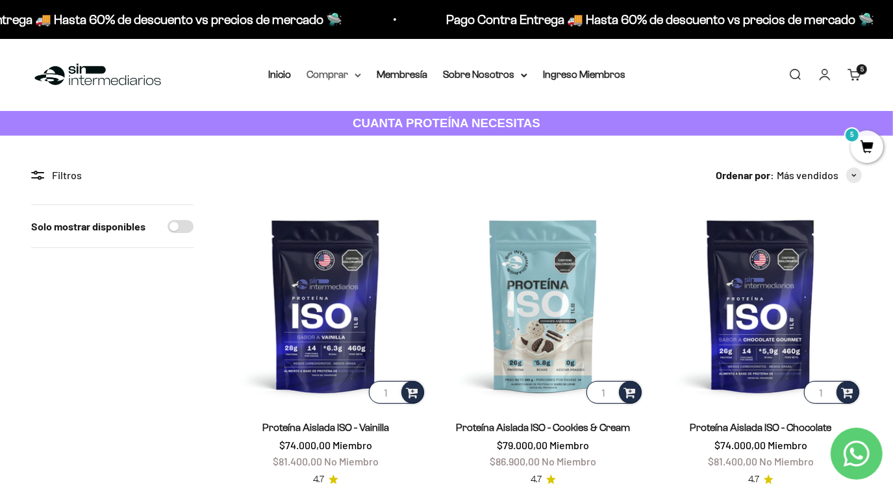
click at [348, 82] on summary "Comprar" at bounding box center [334, 74] width 55 height 17
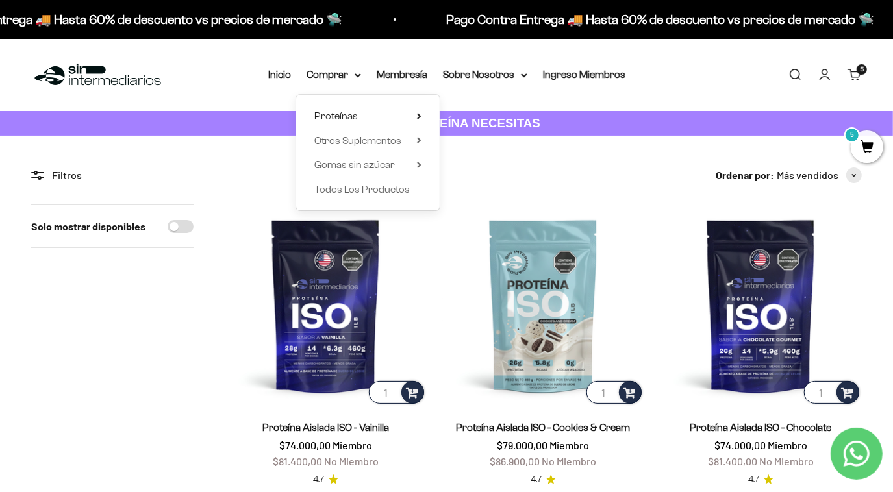
click at [355, 113] on span "Proteínas" at bounding box center [336, 115] width 44 height 11
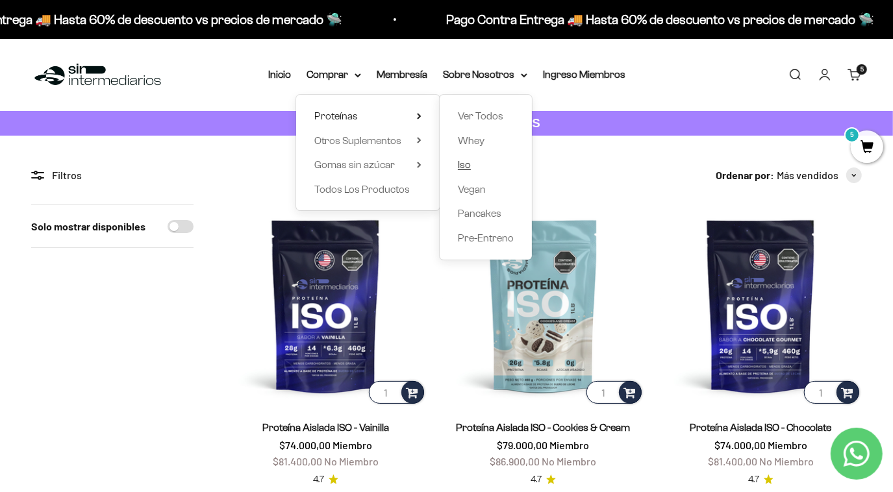
click at [467, 162] on span "Iso" at bounding box center [464, 164] width 13 height 11
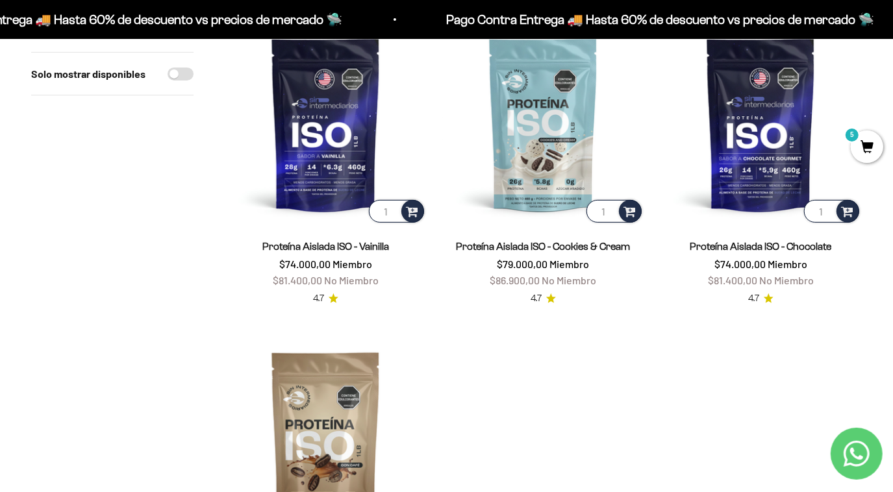
scroll to position [179, 0]
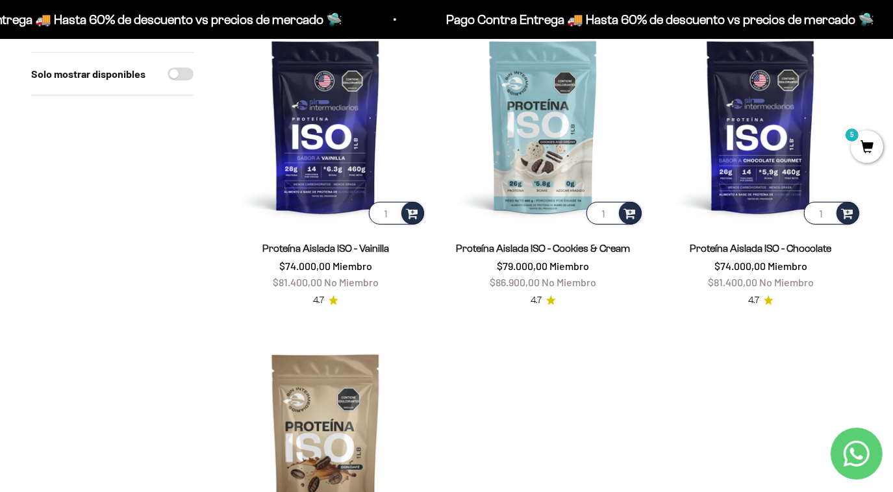
click at [868, 149] on span "5" at bounding box center [867, 147] width 32 height 32
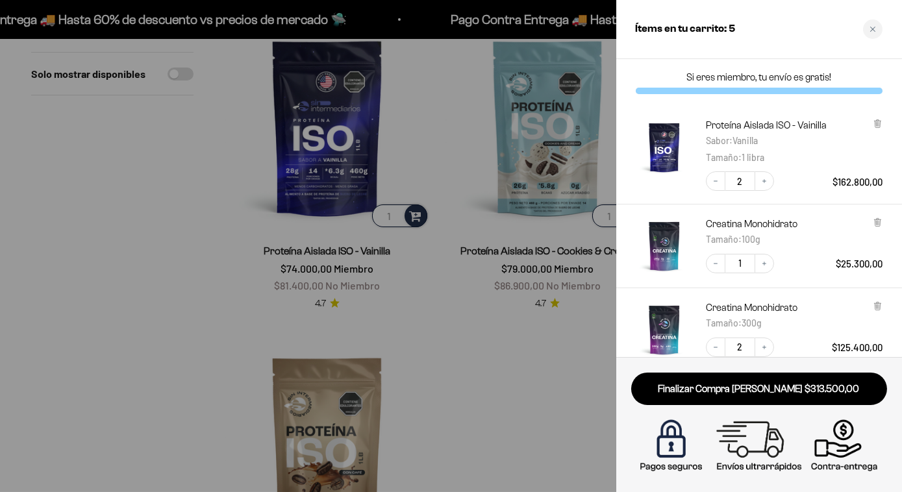
click at [556, 331] on div at bounding box center [451, 246] width 902 height 492
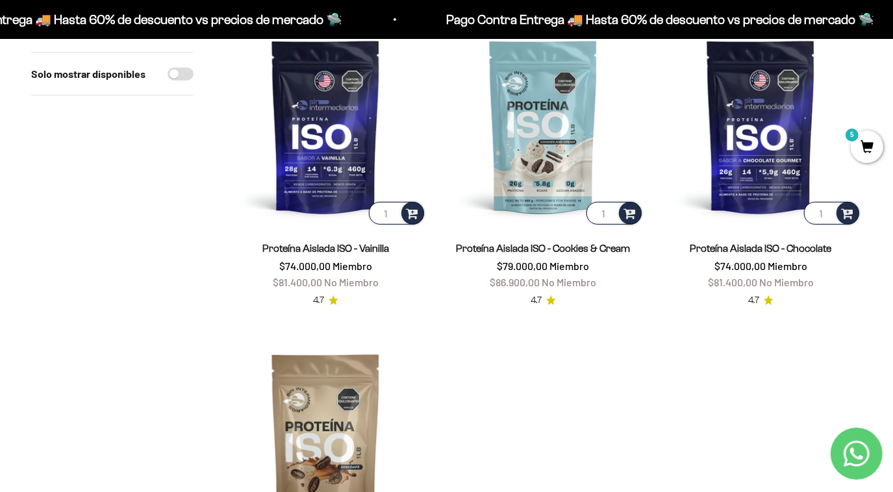
scroll to position [0, 0]
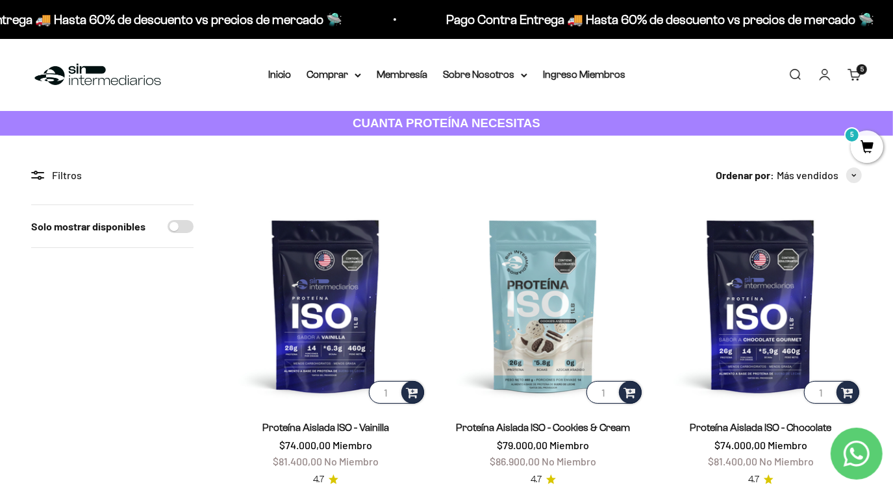
click at [325, 84] on div "Menú Buscar Inicio Comprar Proteínas Ver Todos Whey Iso Vegan Pancakes Pre-Entr…" at bounding box center [446, 75] width 893 height 72
click at [332, 79] on summary "Comprar" at bounding box center [334, 74] width 55 height 17
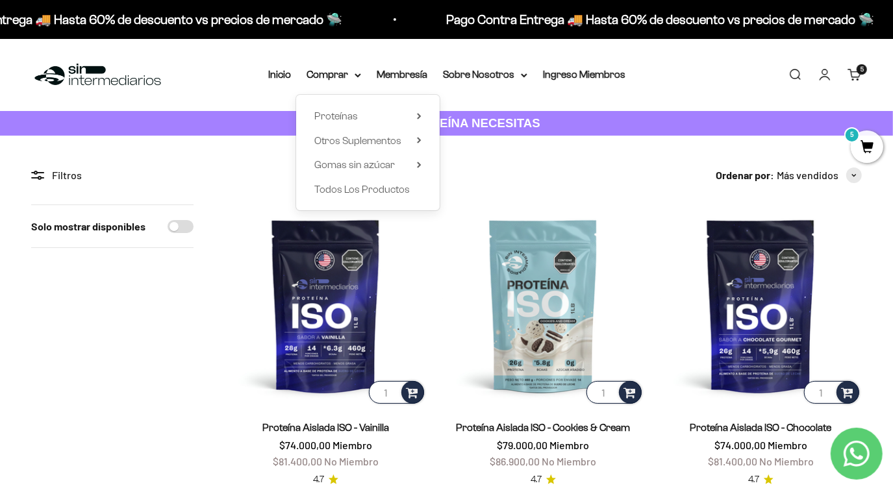
click at [505, 184] on div "Filtros Ordenar por Características Más vendidos Alfabéticamente, A-Z Alfabétic…" at bounding box center [446, 484] width 831 height 634
